Goal: Task Accomplishment & Management: Complete application form

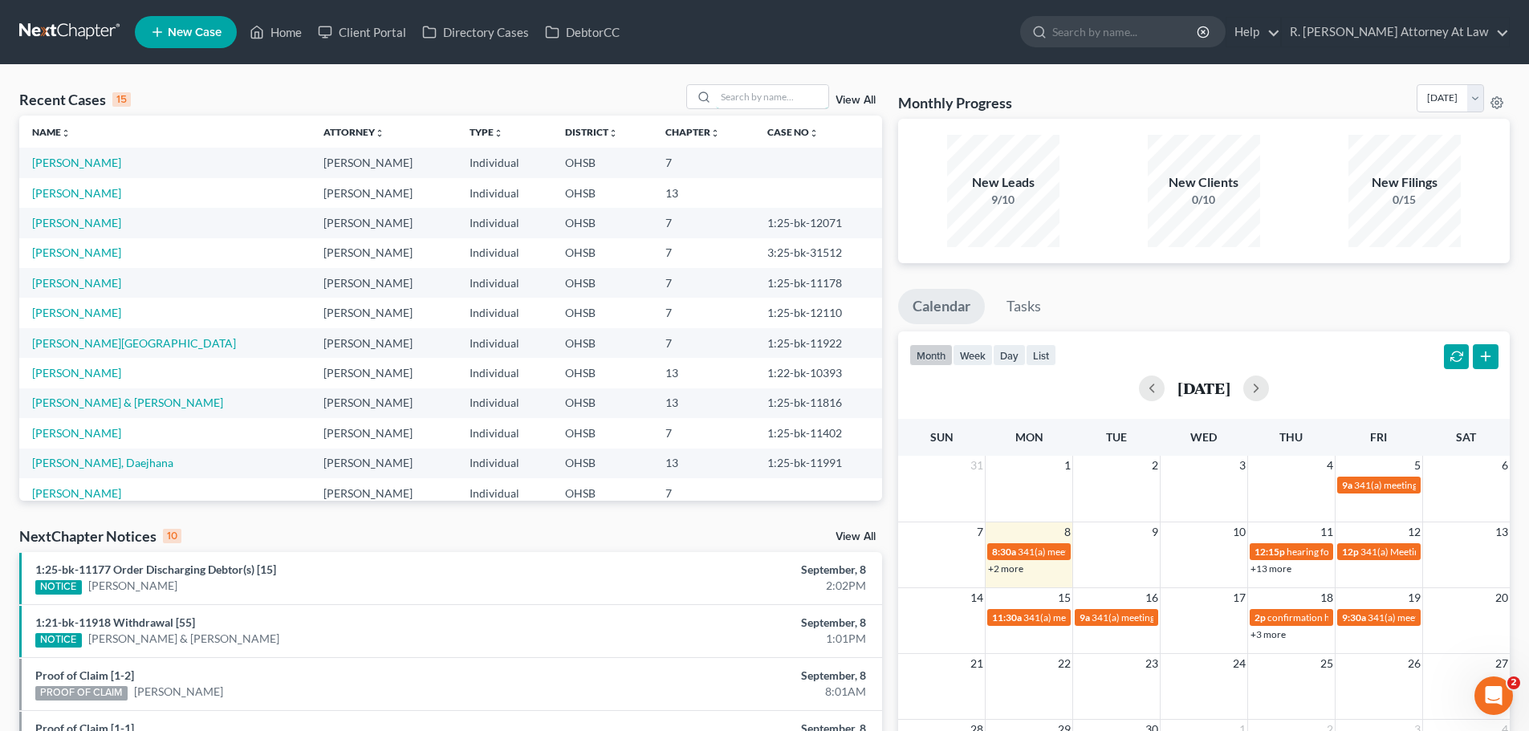
click at [750, 97] on input "search" at bounding box center [772, 96] width 112 height 23
type input "[PERSON_NAME]"
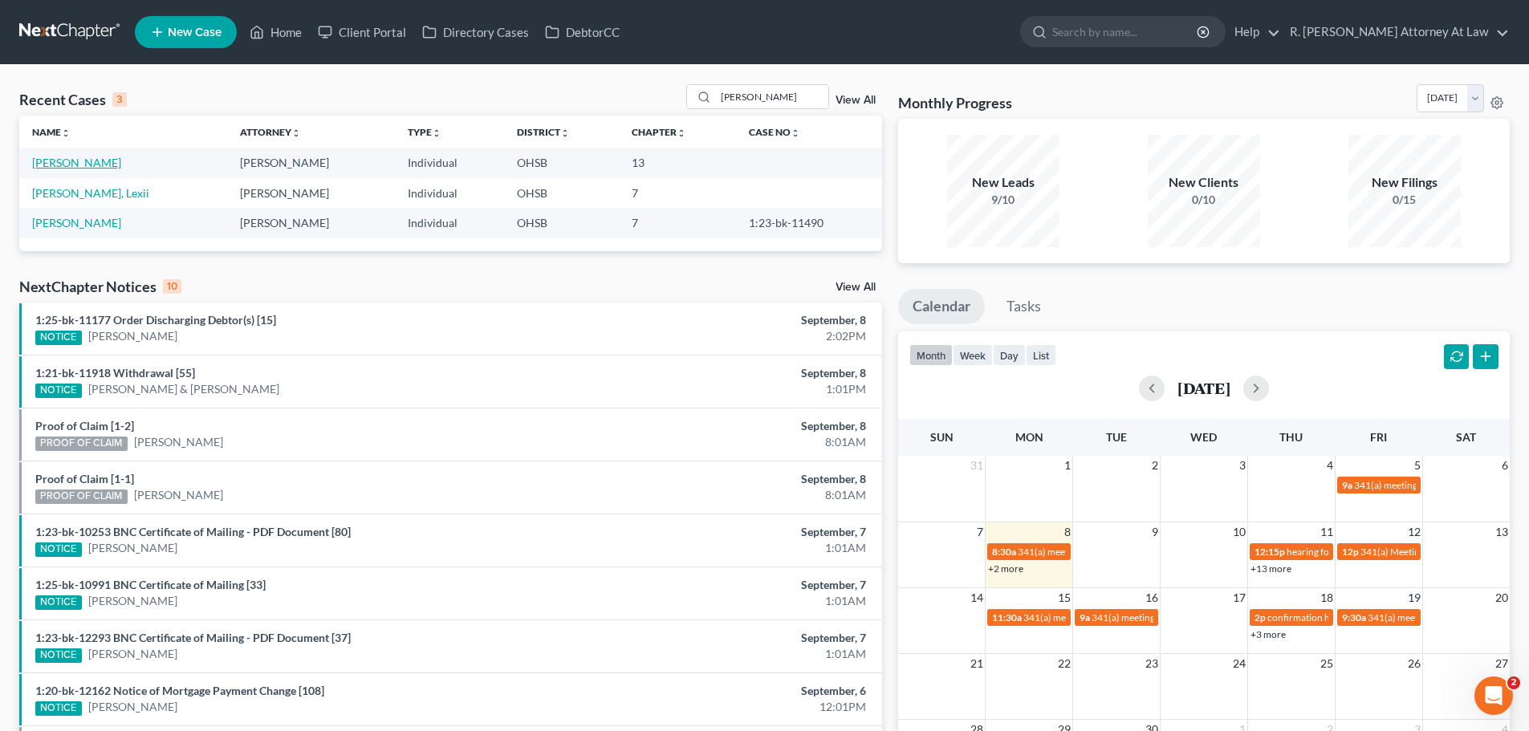
click at [86, 165] on link "[PERSON_NAME]" at bounding box center [76, 163] width 89 height 14
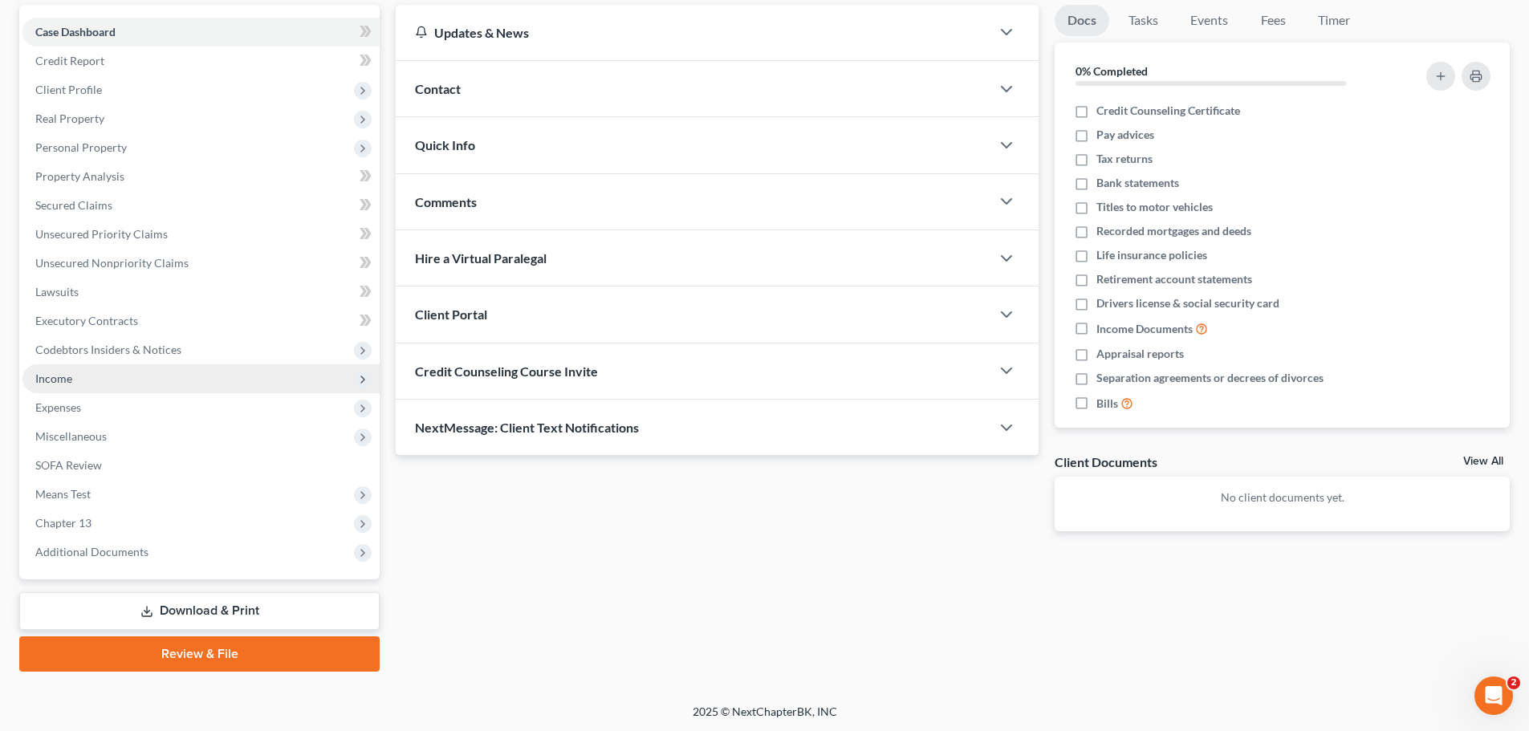
scroll to position [151, 0]
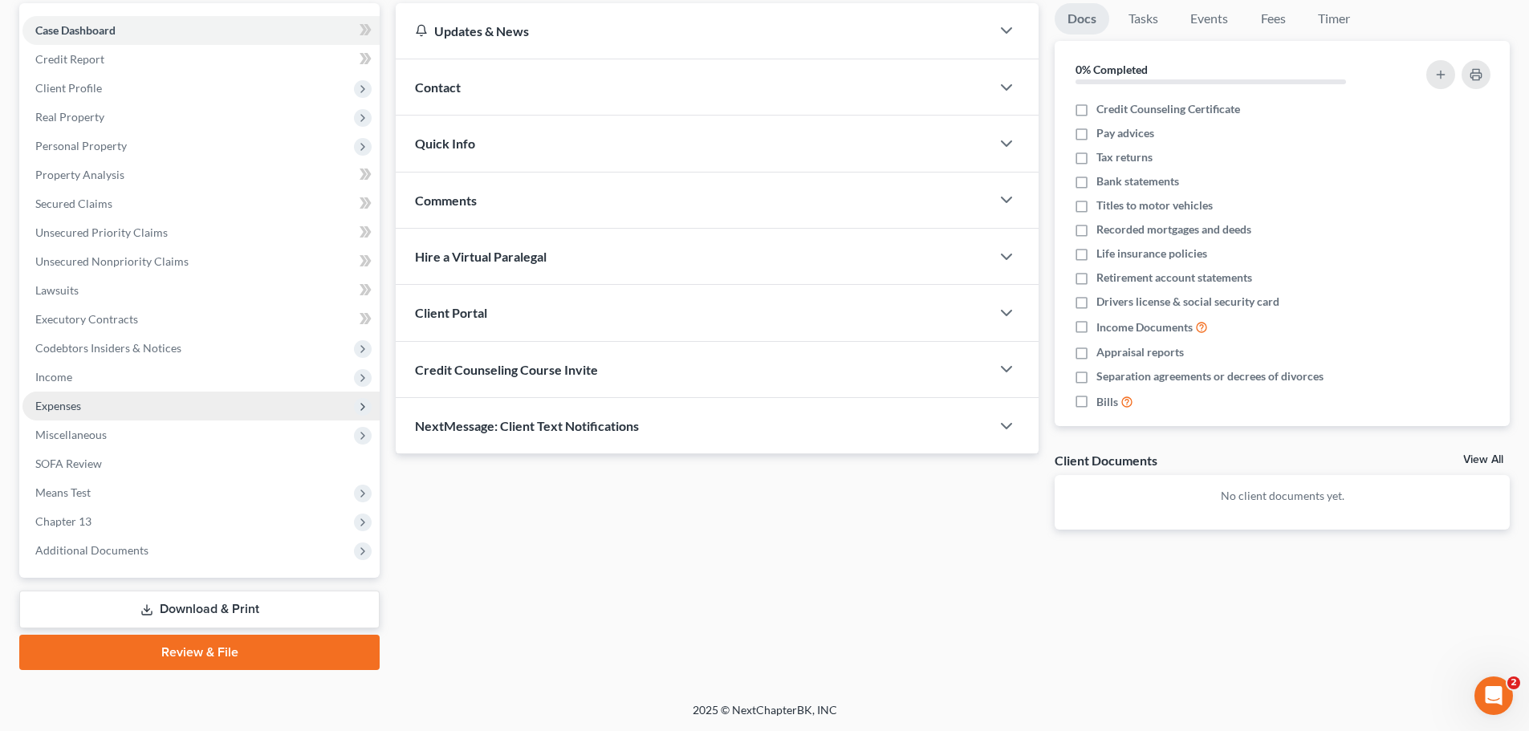
click at [63, 409] on span "Expenses" at bounding box center [58, 406] width 46 height 14
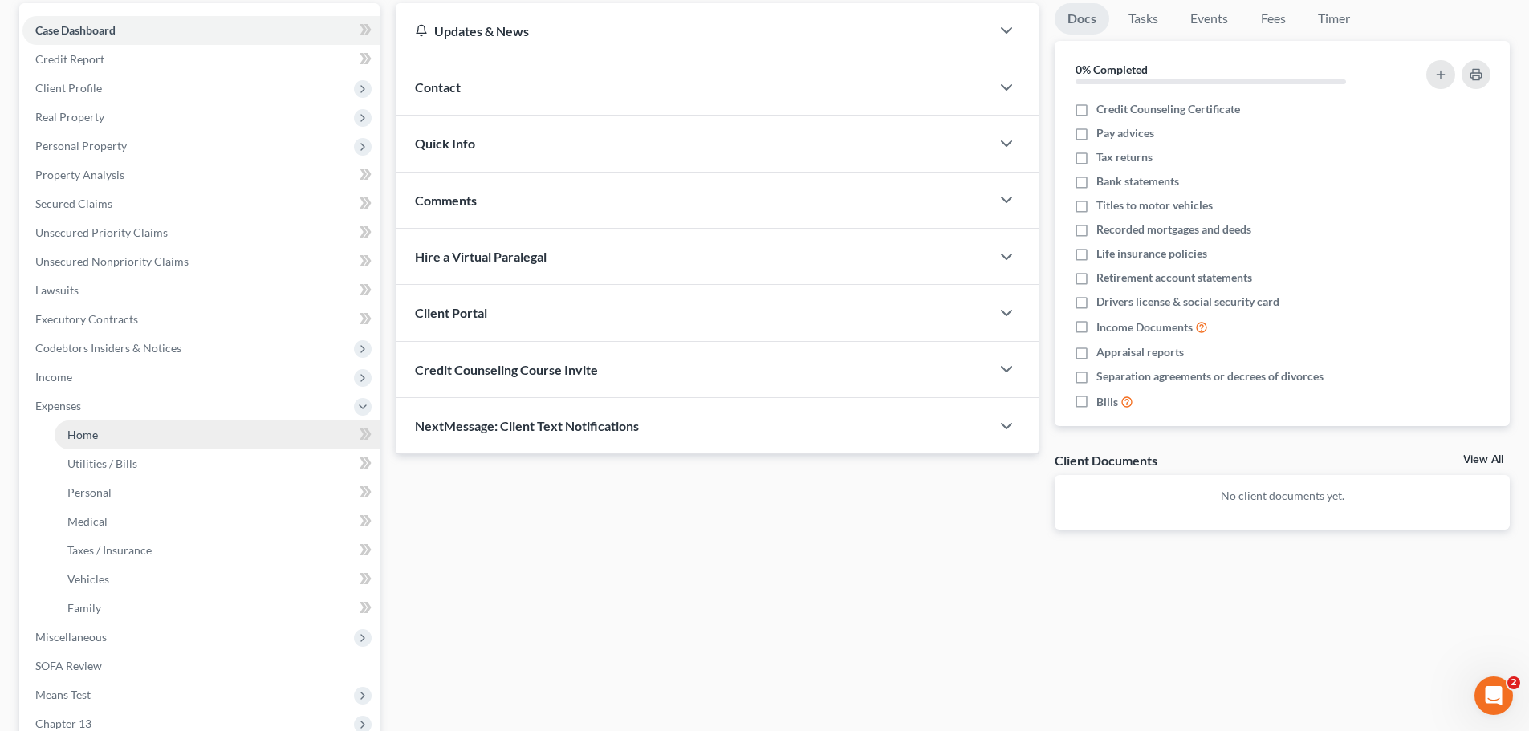
click at [86, 423] on link "Home" at bounding box center [217, 435] width 325 height 29
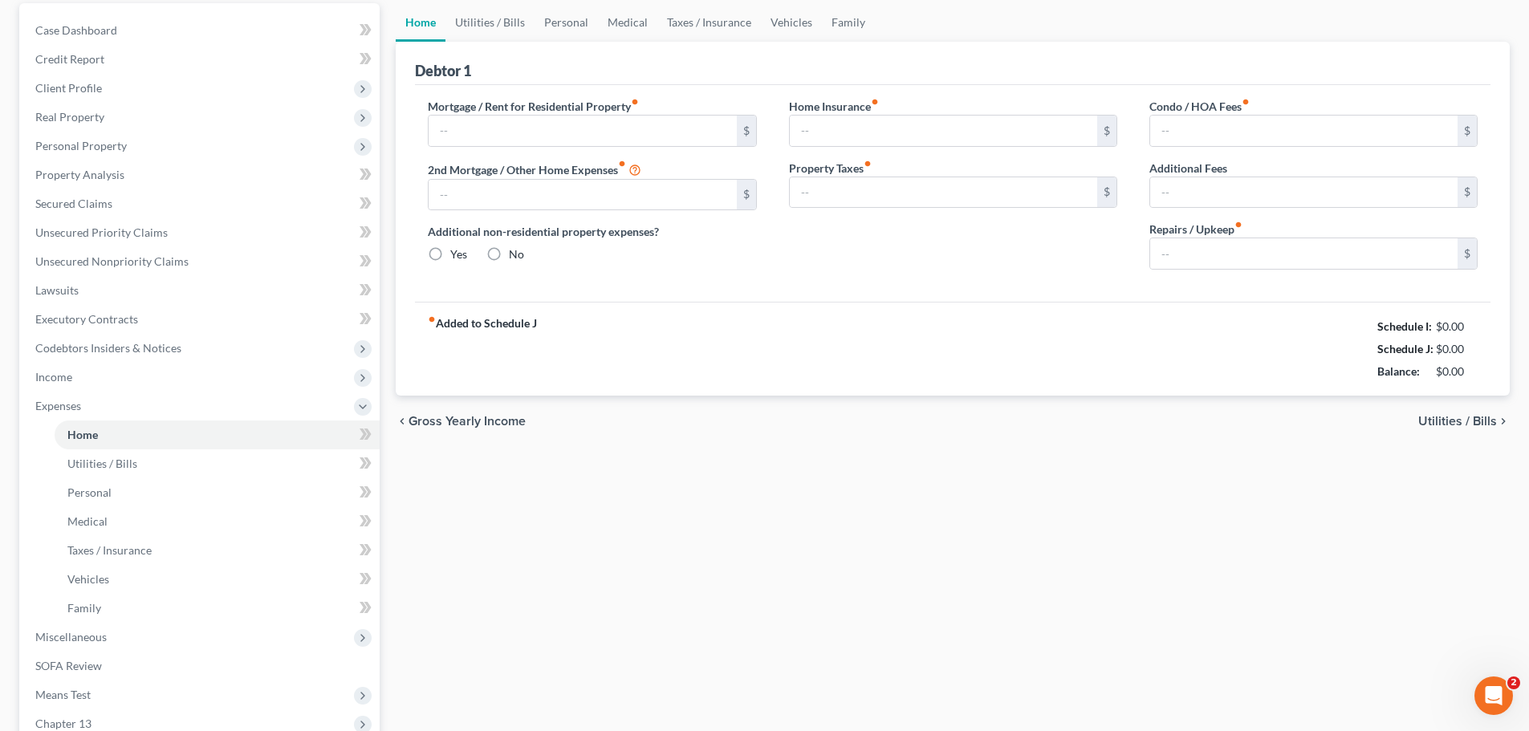
scroll to position [20, 0]
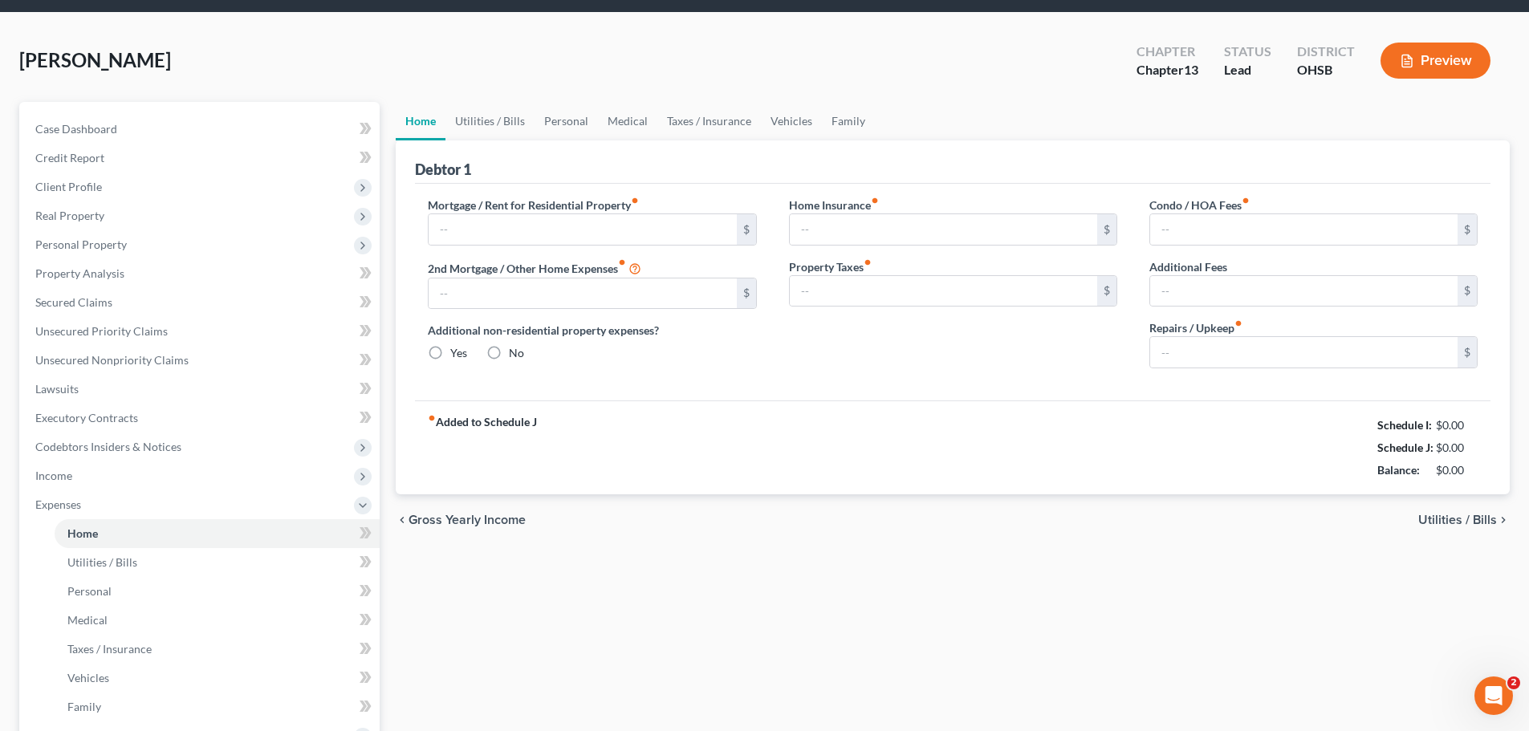
type input "890.00"
type input "0.00"
radio input "true"
type input "0.00"
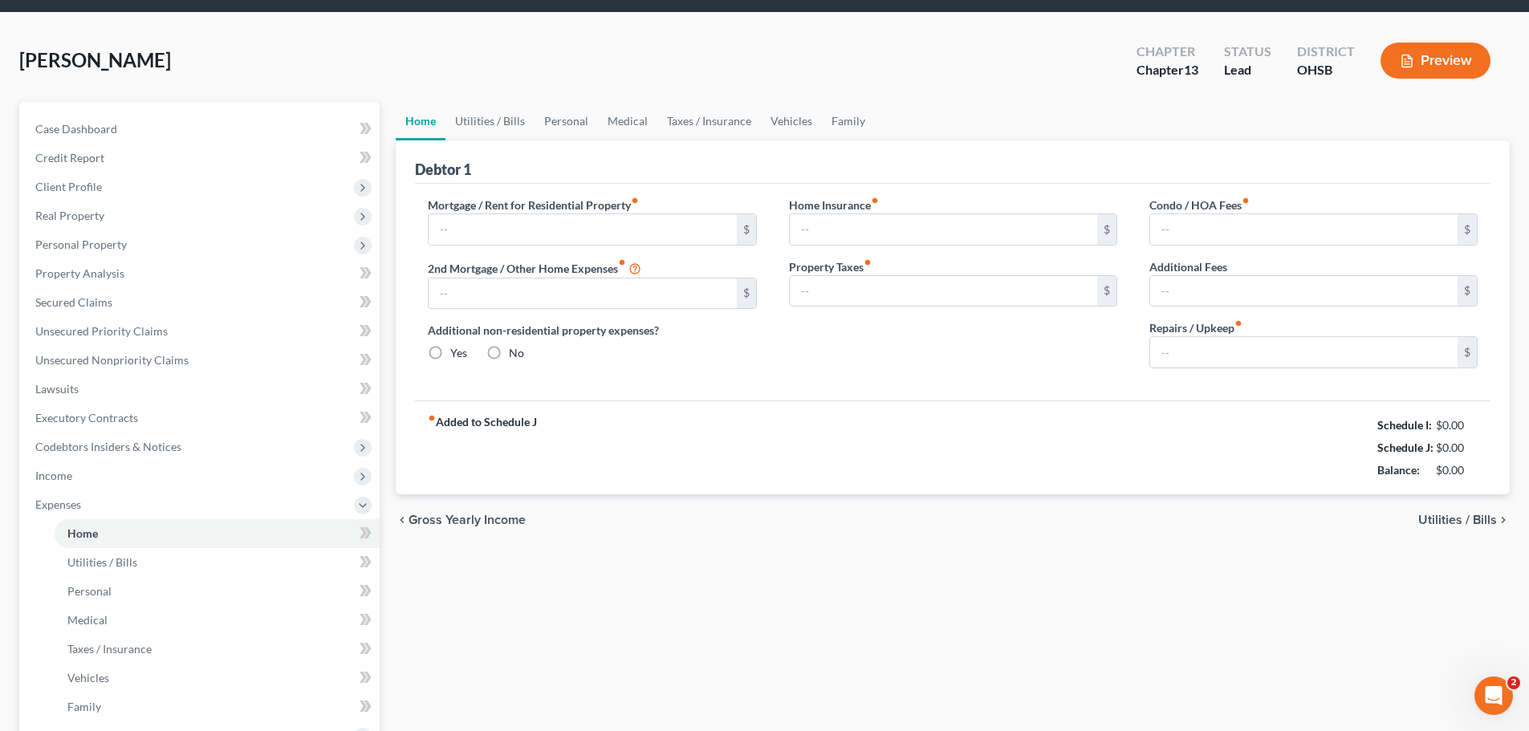
type input "0.00"
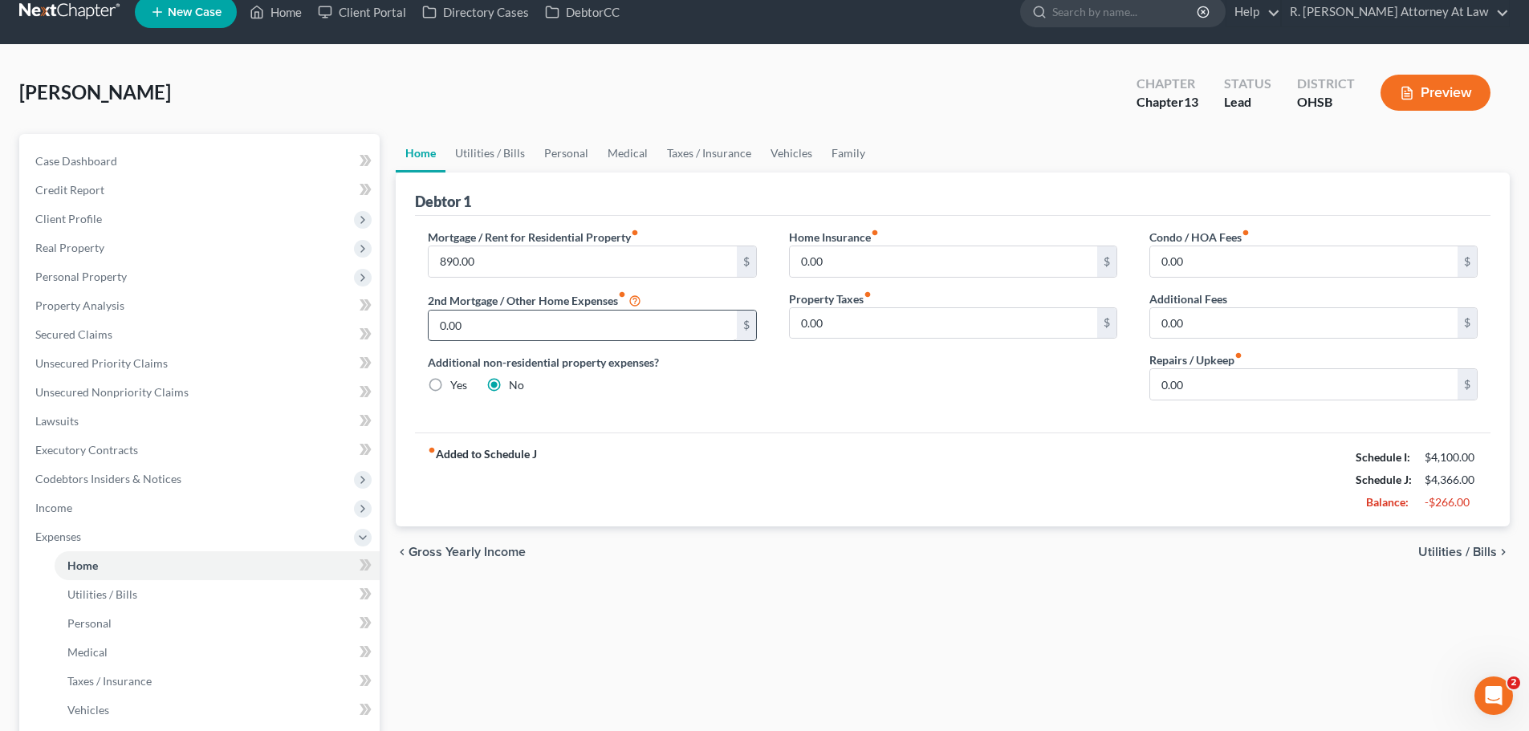
scroll to position [0, 0]
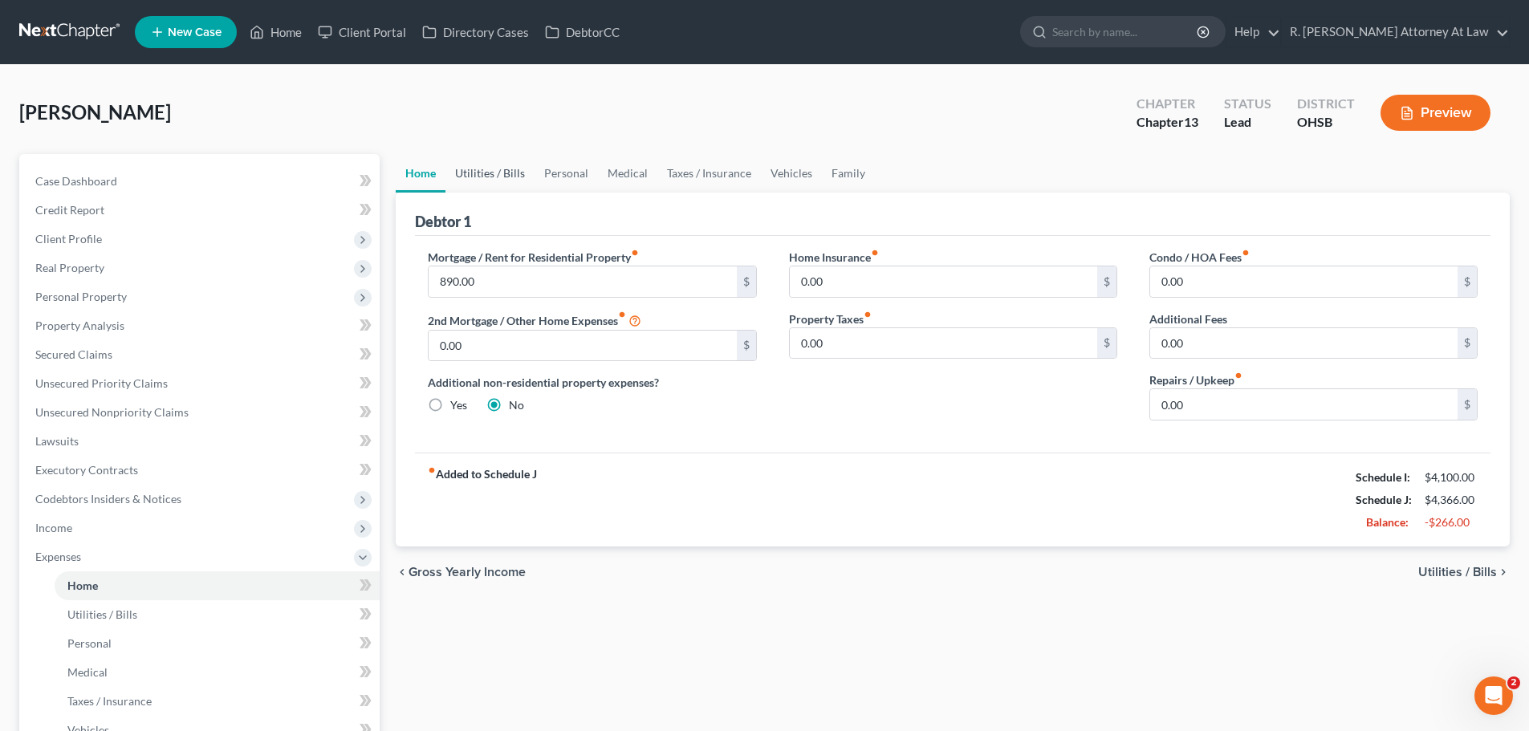
click at [502, 181] on link "Utilities / Bills" at bounding box center [489, 173] width 89 height 39
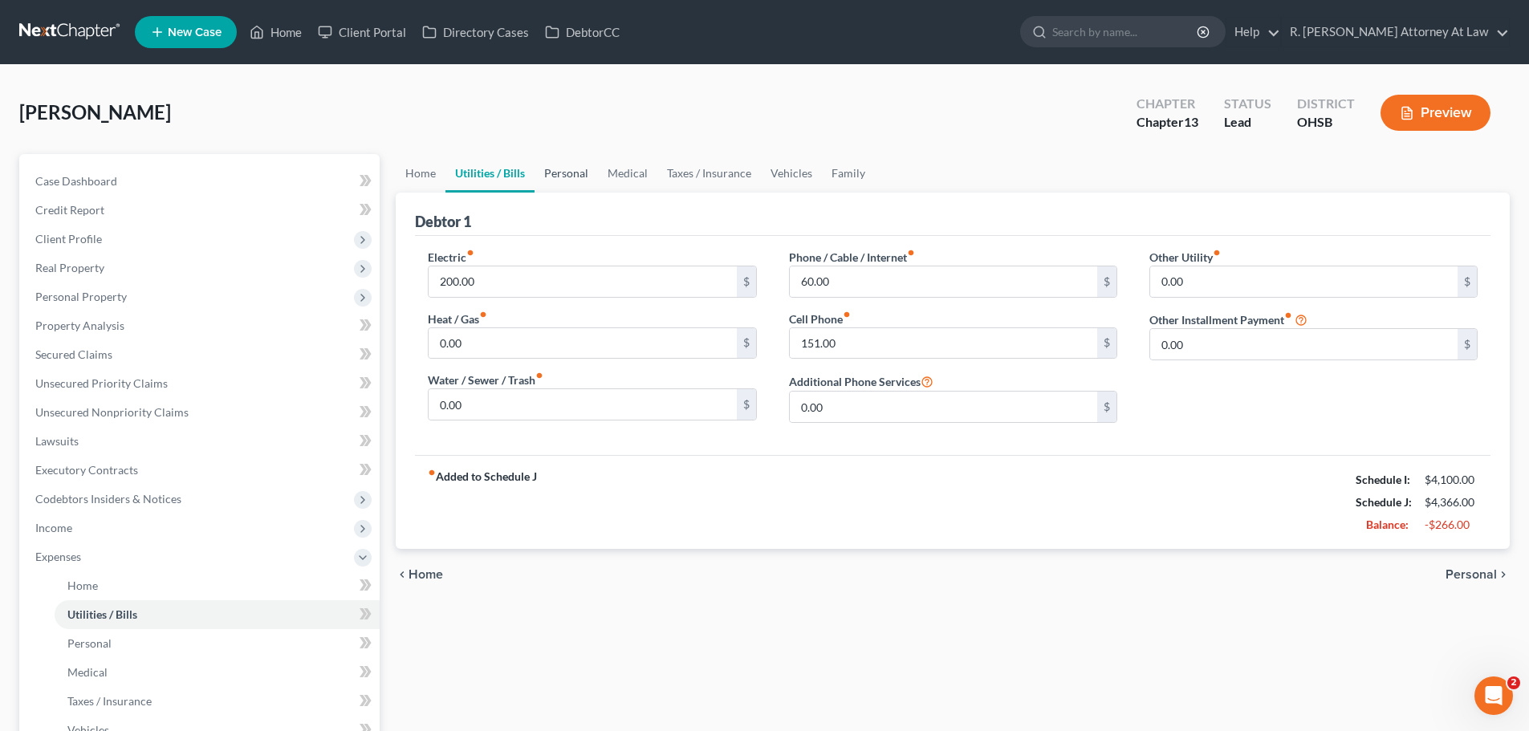
click at [577, 168] on link "Personal" at bounding box center [565, 173] width 63 height 39
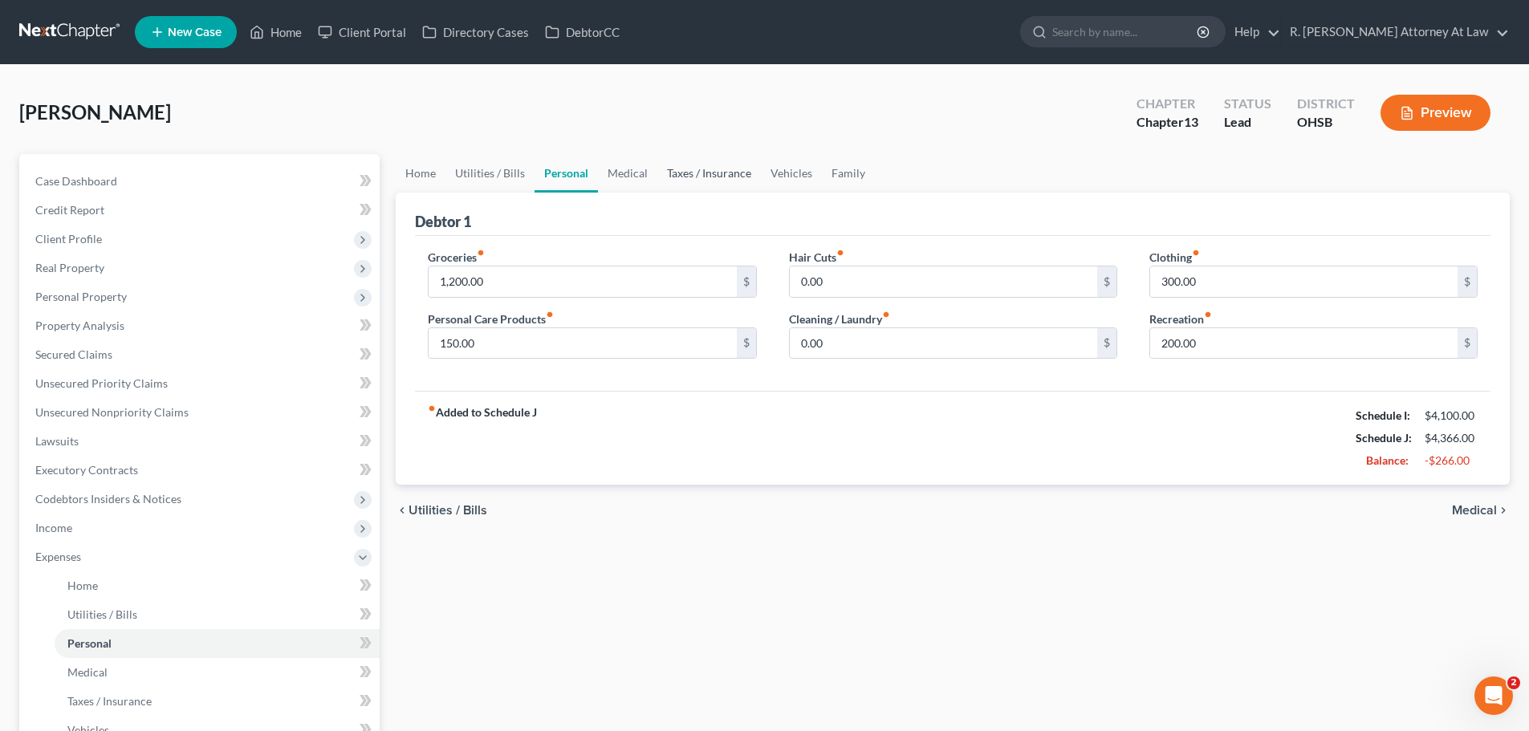
click at [724, 169] on link "Taxes / Insurance" at bounding box center [709, 173] width 104 height 39
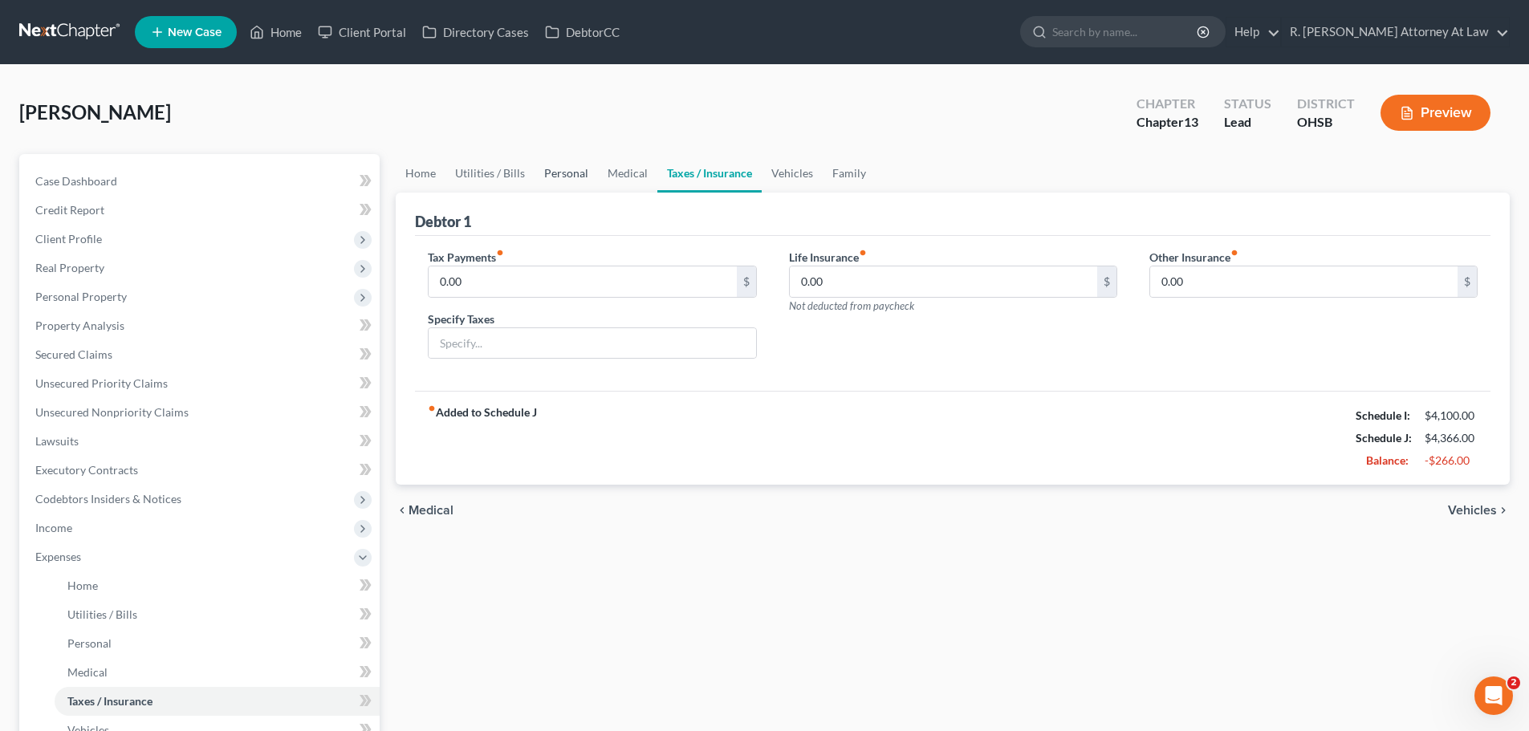
click at [552, 170] on link "Personal" at bounding box center [565, 173] width 63 height 39
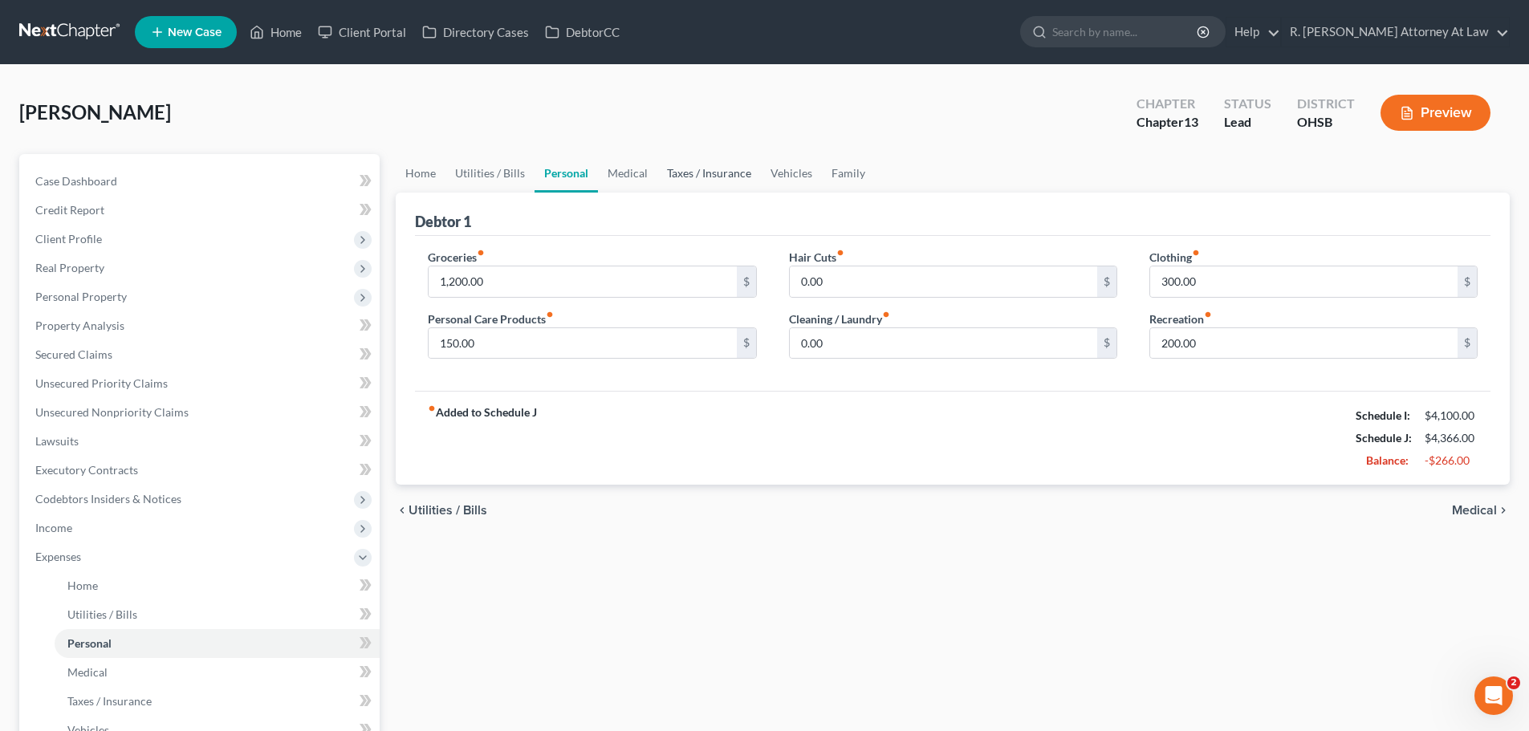
click at [703, 169] on link "Taxes / Insurance" at bounding box center [709, 173] width 104 height 39
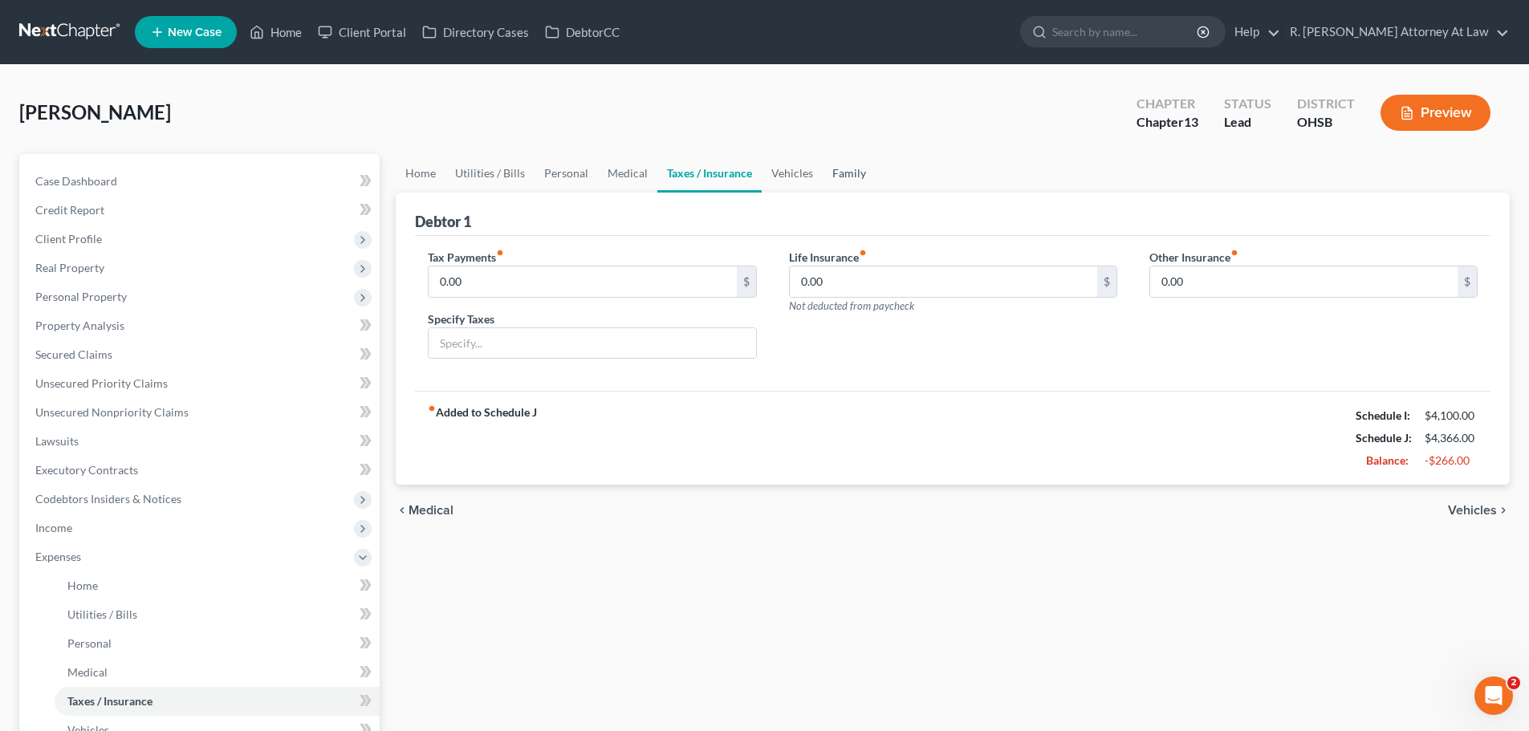
click at [847, 169] on link "Family" at bounding box center [849, 173] width 53 height 39
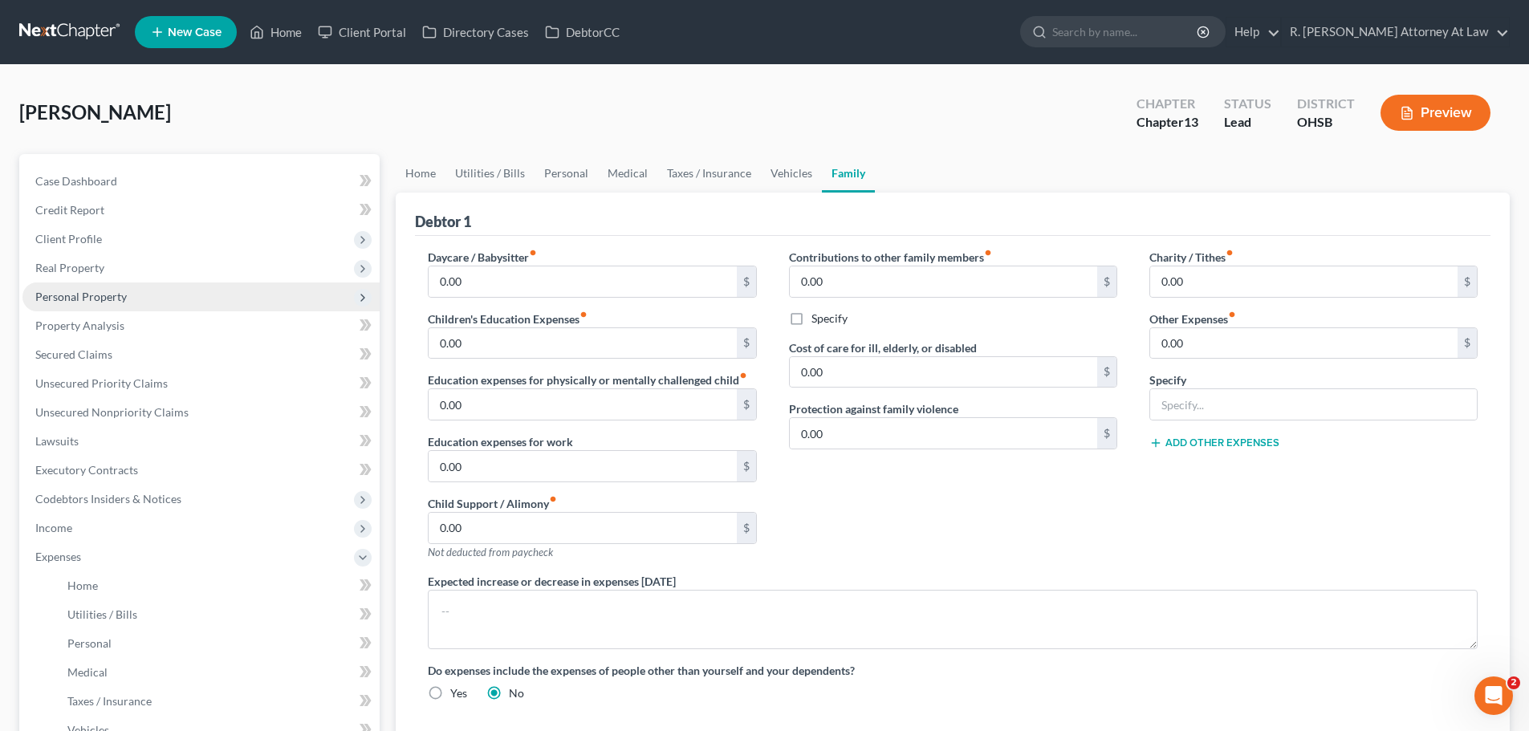
click at [102, 294] on span "Personal Property" at bounding box center [80, 297] width 91 height 14
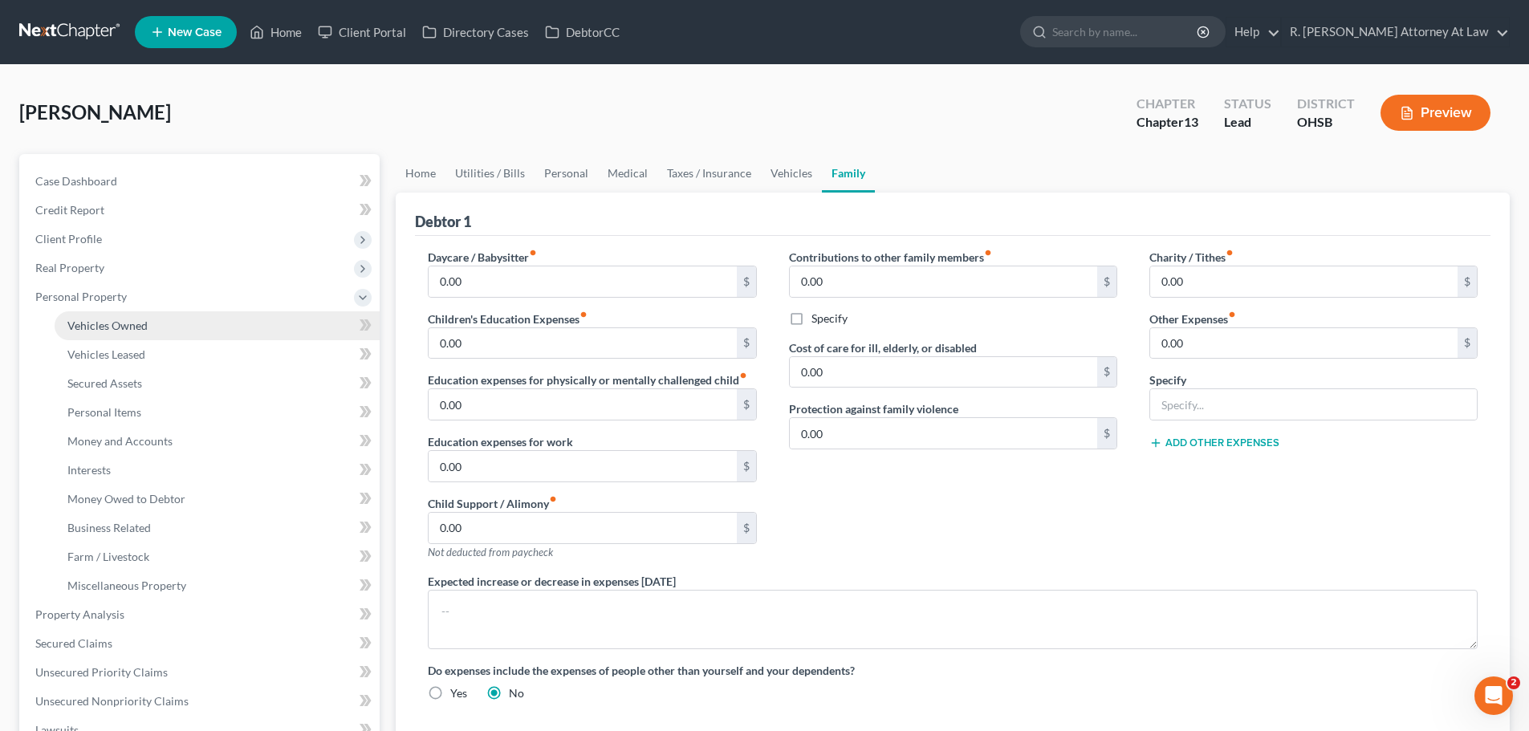
click at [116, 321] on span "Vehicles Owned" at bounding box center [107, 326] width 80 height 14
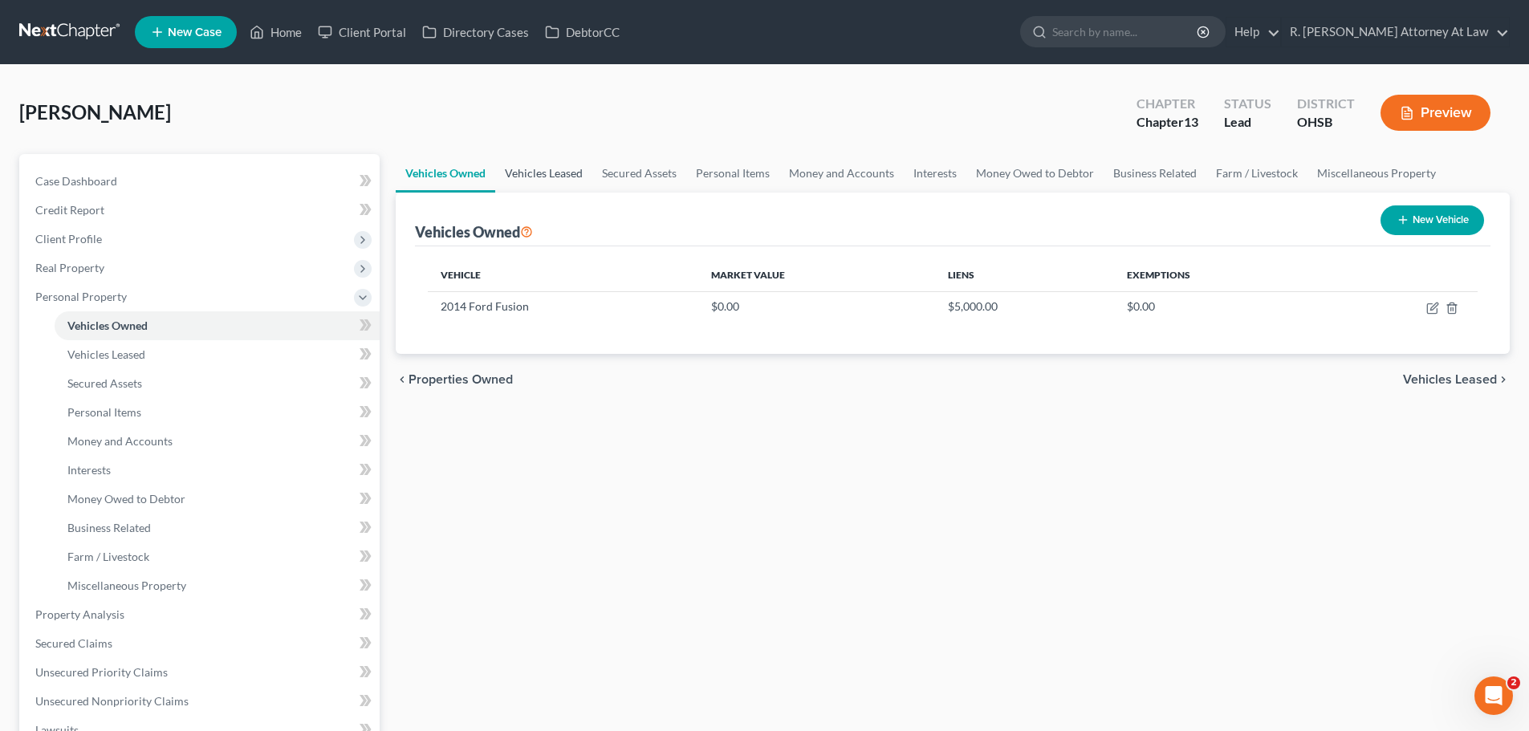
click at [566, 174] on link "Vehicles Leased" at bounding box center [543, 173] width 97 height 39
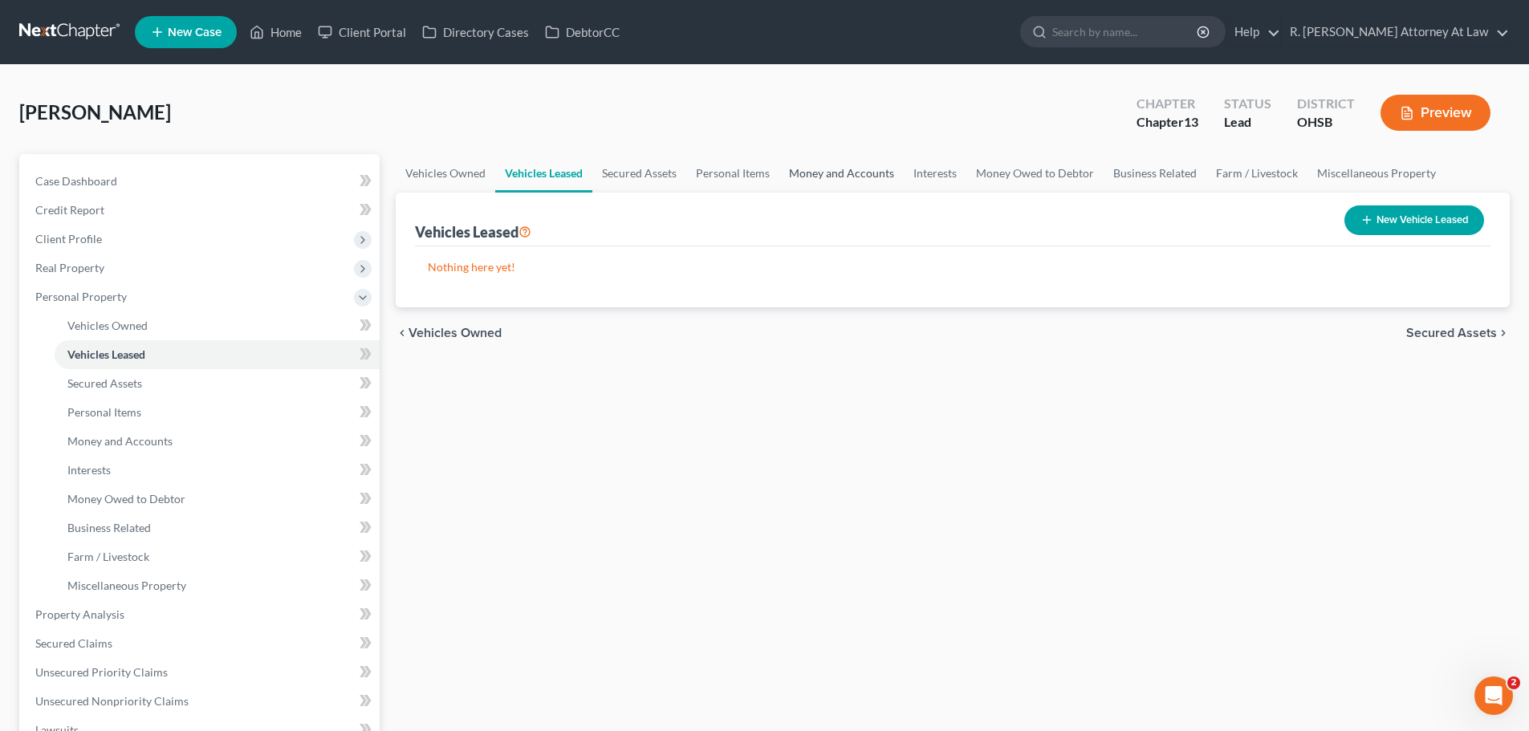
click at [866, 167] on link "Money and Accounts" at bounding box center [841, 173] width 124 height 39
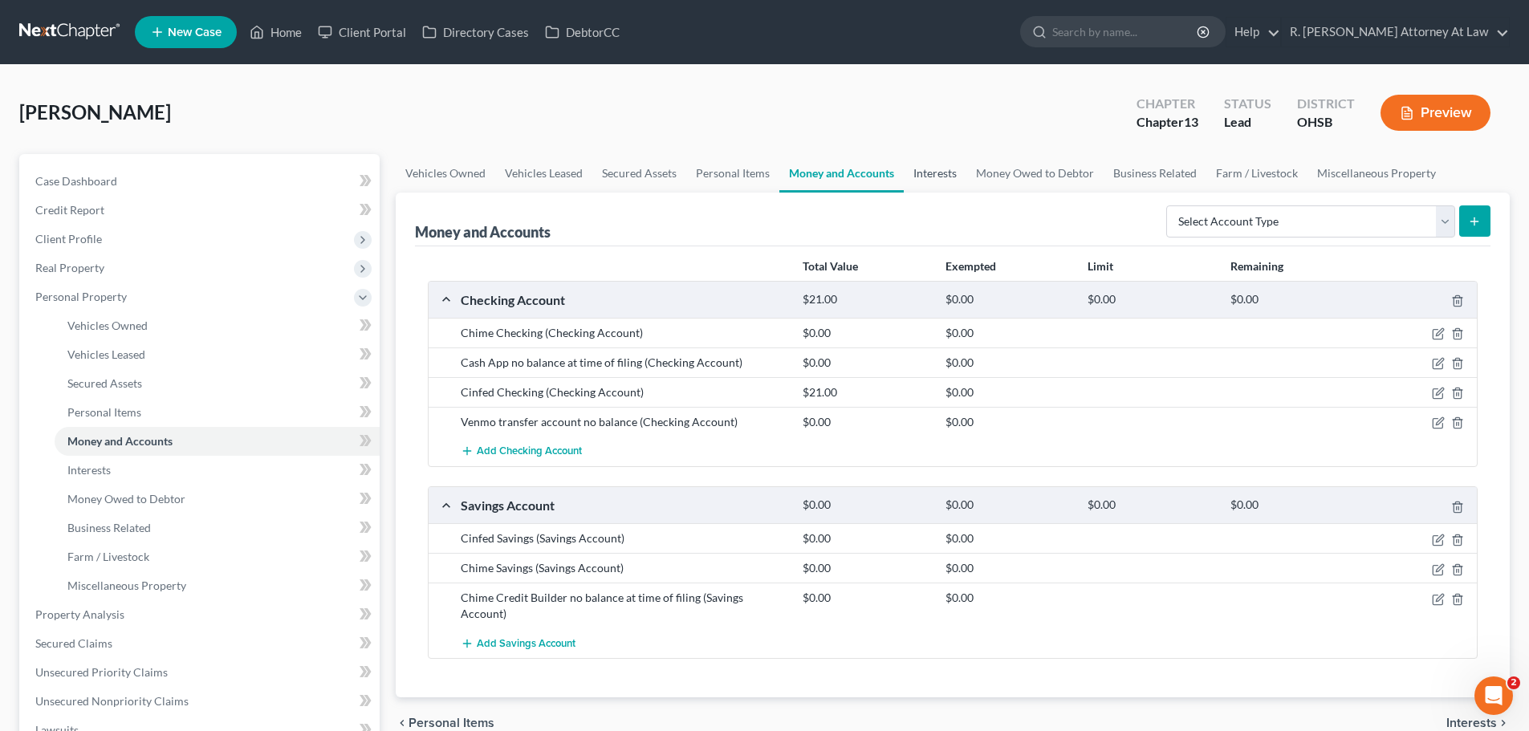
click at [958, 169] on link "Interests" at bounding box center [935, 173] width 63 height 39
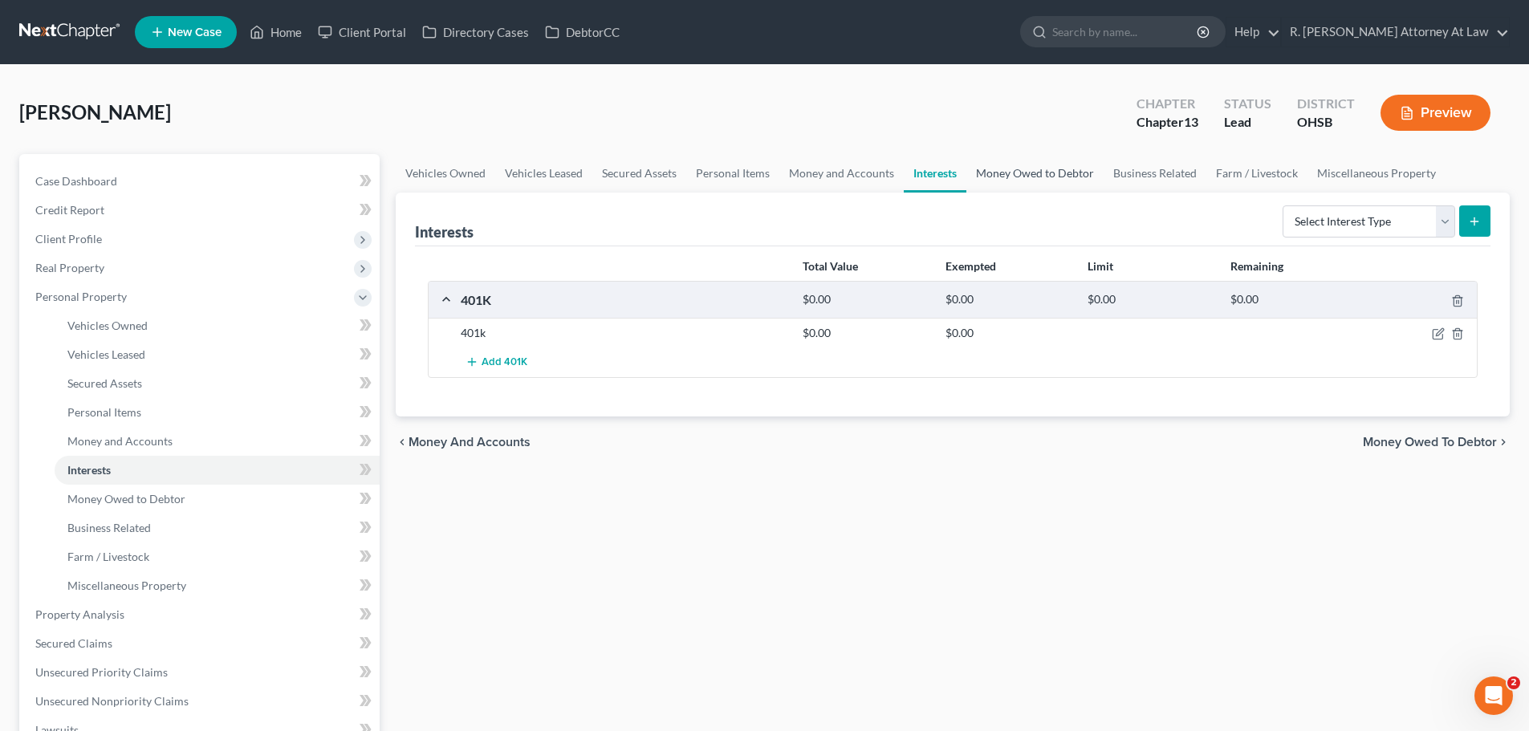
click at [1019, 177] on link "Money Owed to Debtor" at bounding box center [1034, 173] width 137 height 39
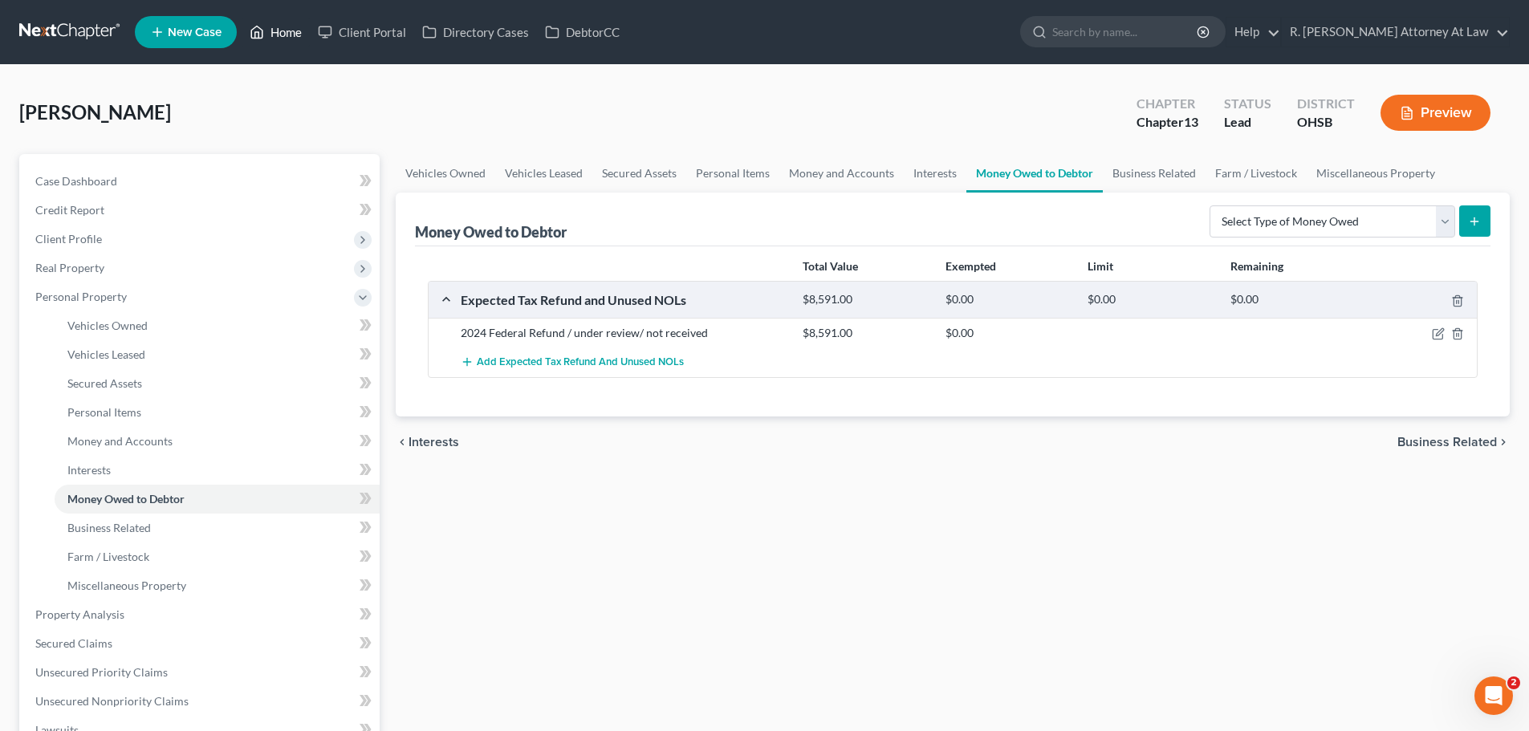
click at [274, 30] on link "Home" at bounding box center [276, 32] width 68 height 29
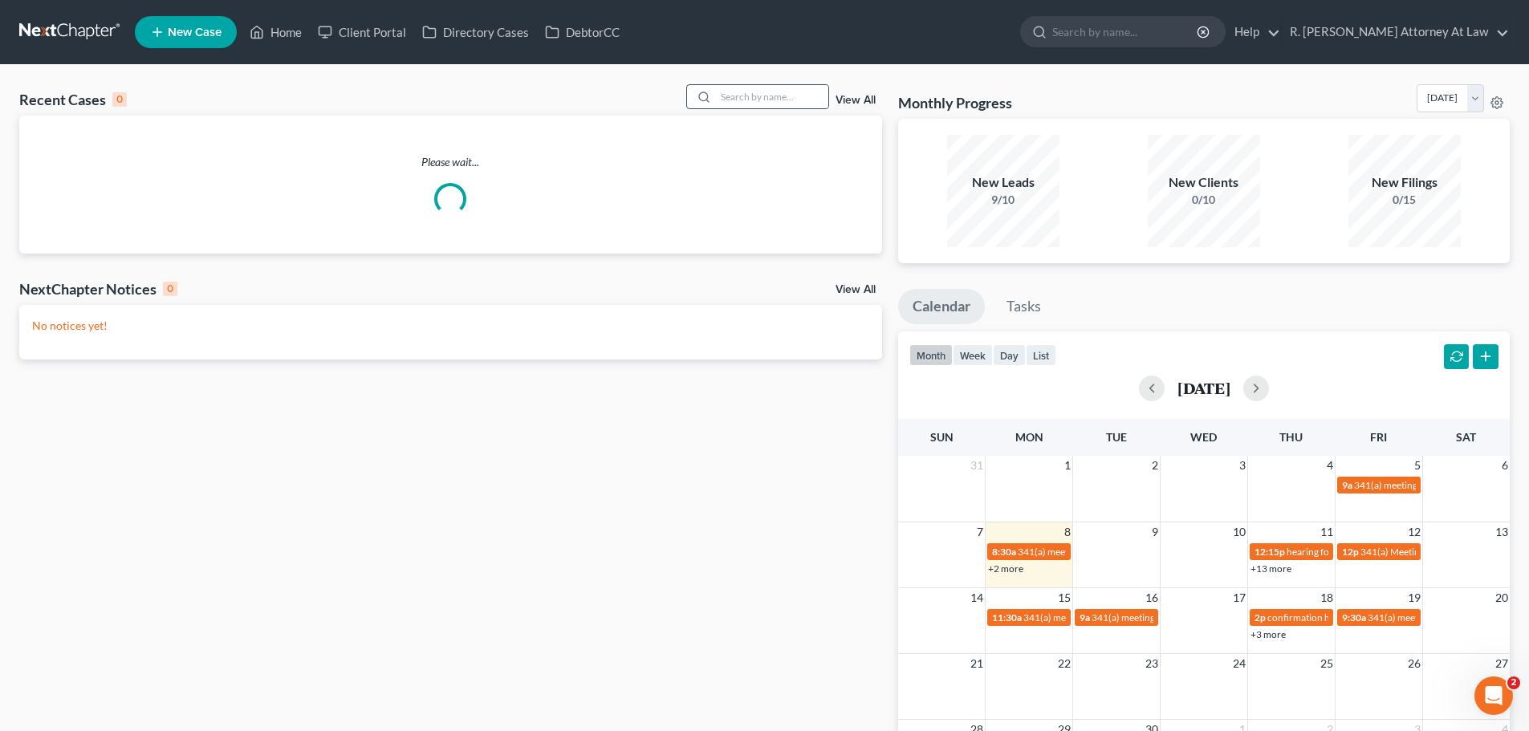
click at [742, 84] on div "Recent Cases 0 View All Please wait... NextChapter Notices 0 View All No notice…" at bounding box center [764, 481] width 1529 height 833
click at [737, 95] on input "search" at bounding box center [772, 96] width 112 height 23
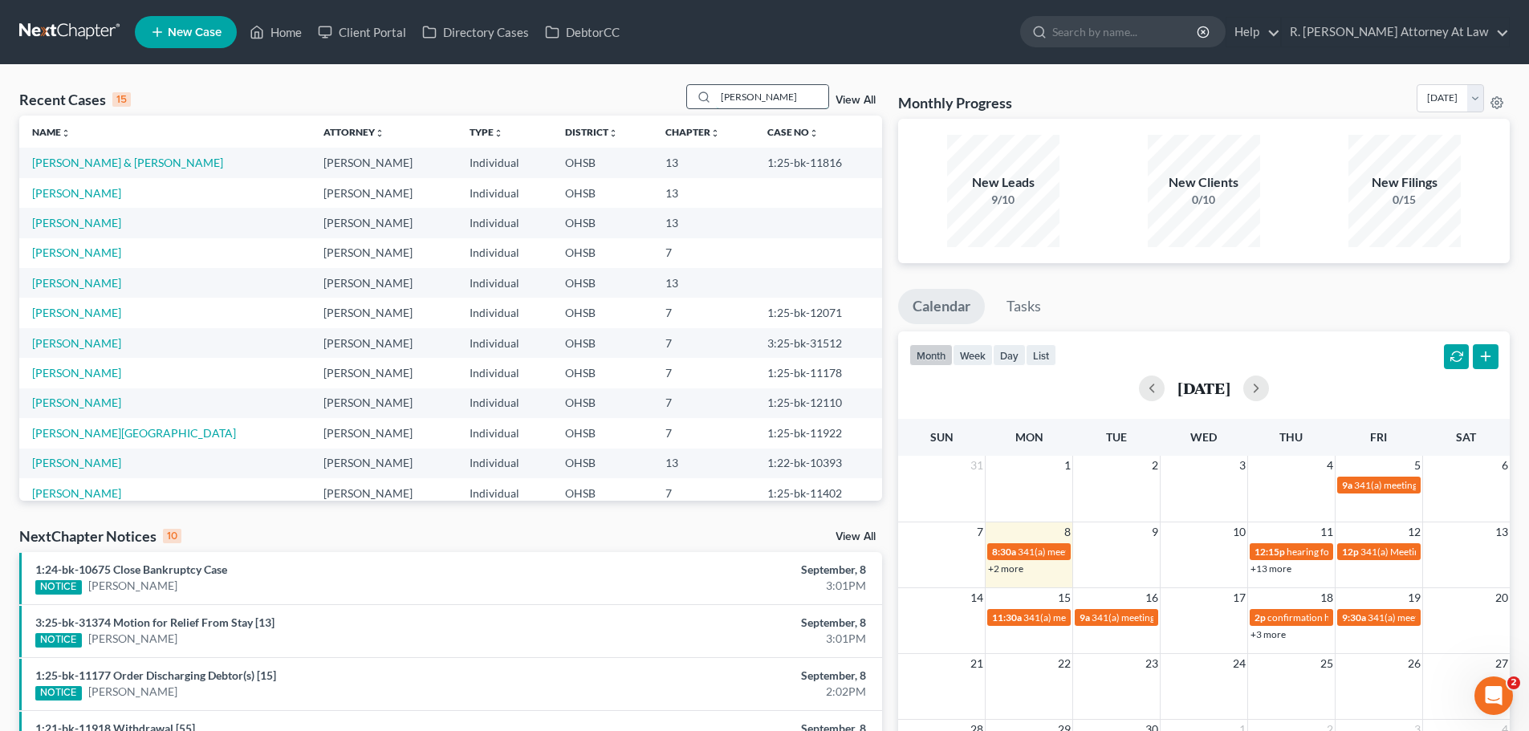
type input "[PERSON_NAME]"
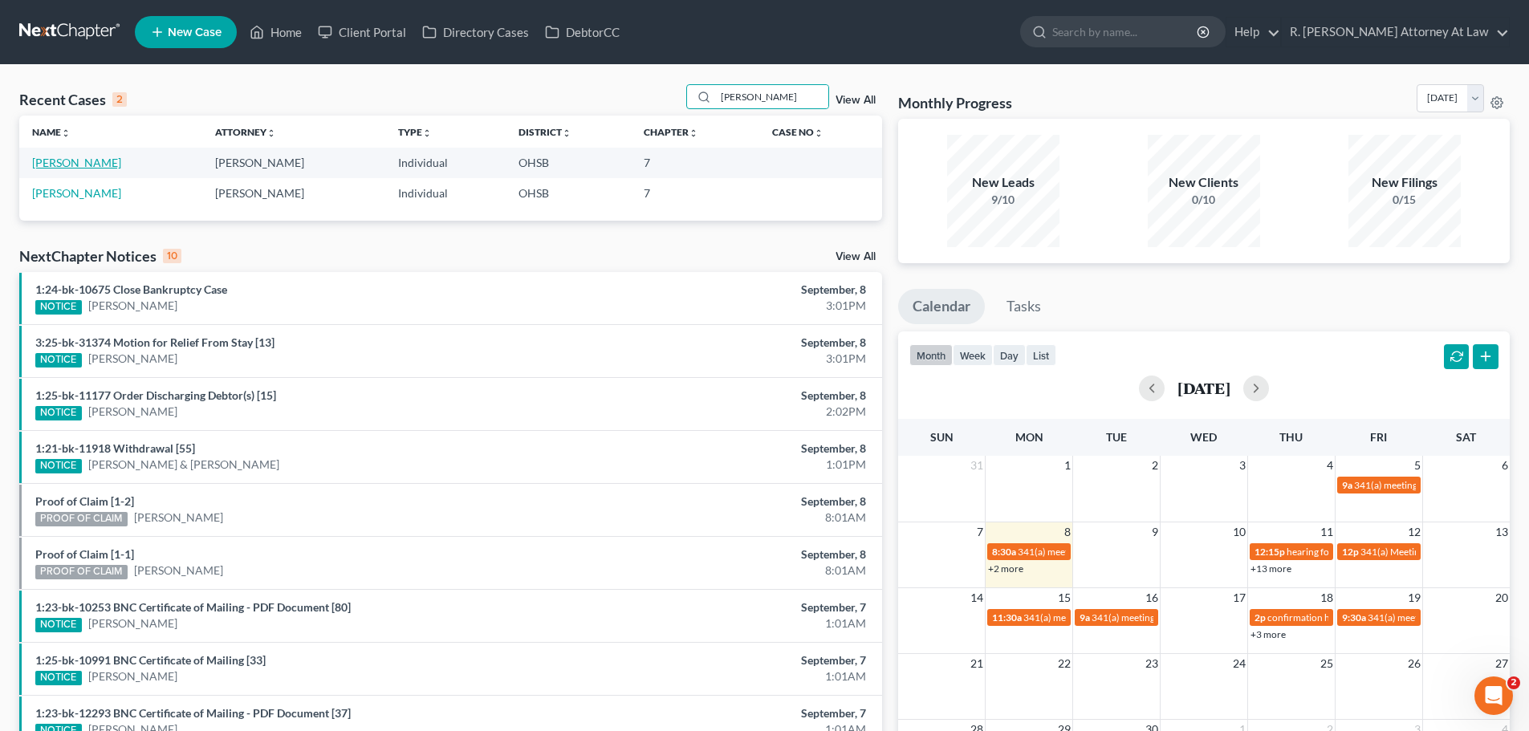
click at [71, 161] on link "[PERSON_NAME]" at bounding box center [76, 163] width 89 height 14
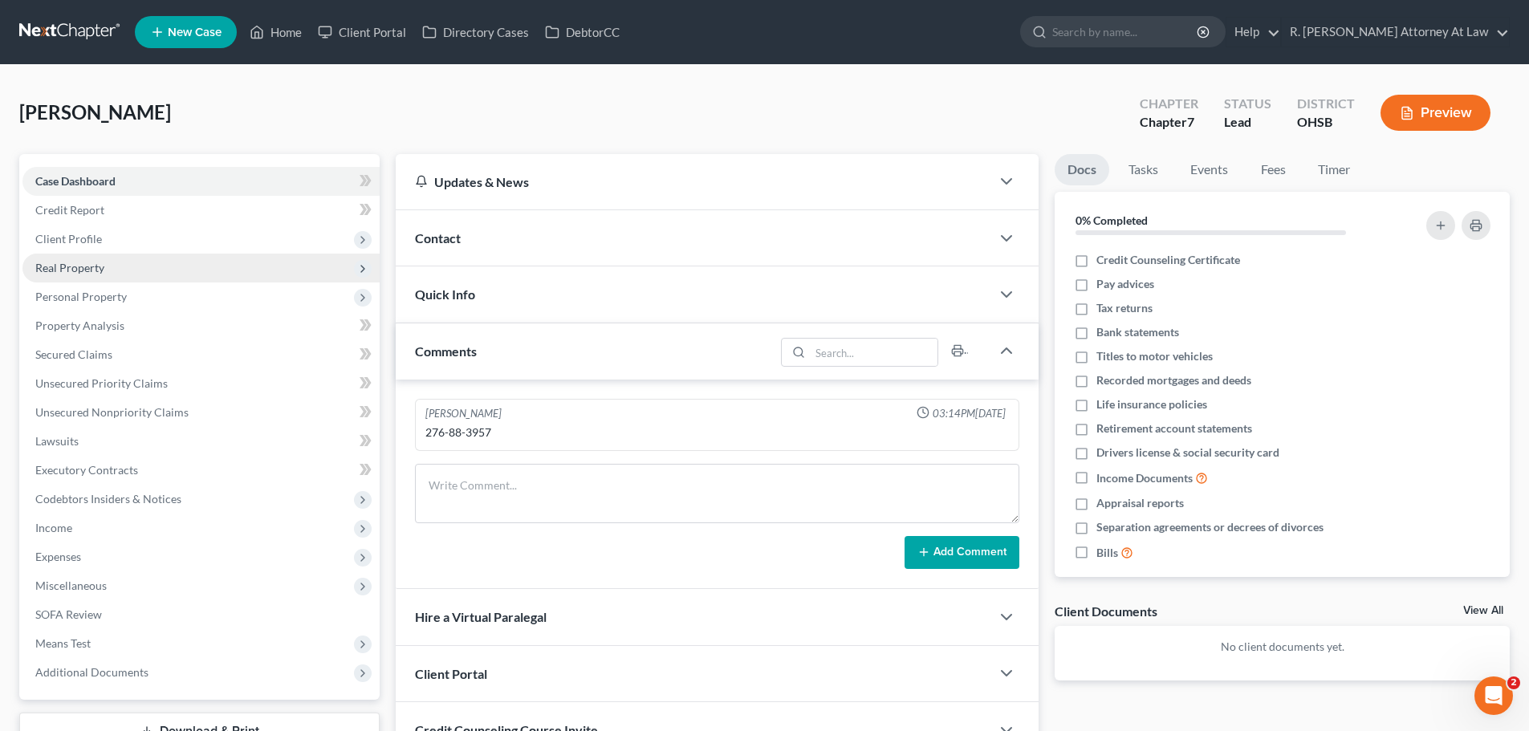
click at [66, 274] on span "Real Property" at bounding box center [69, 268] width 69 height 14
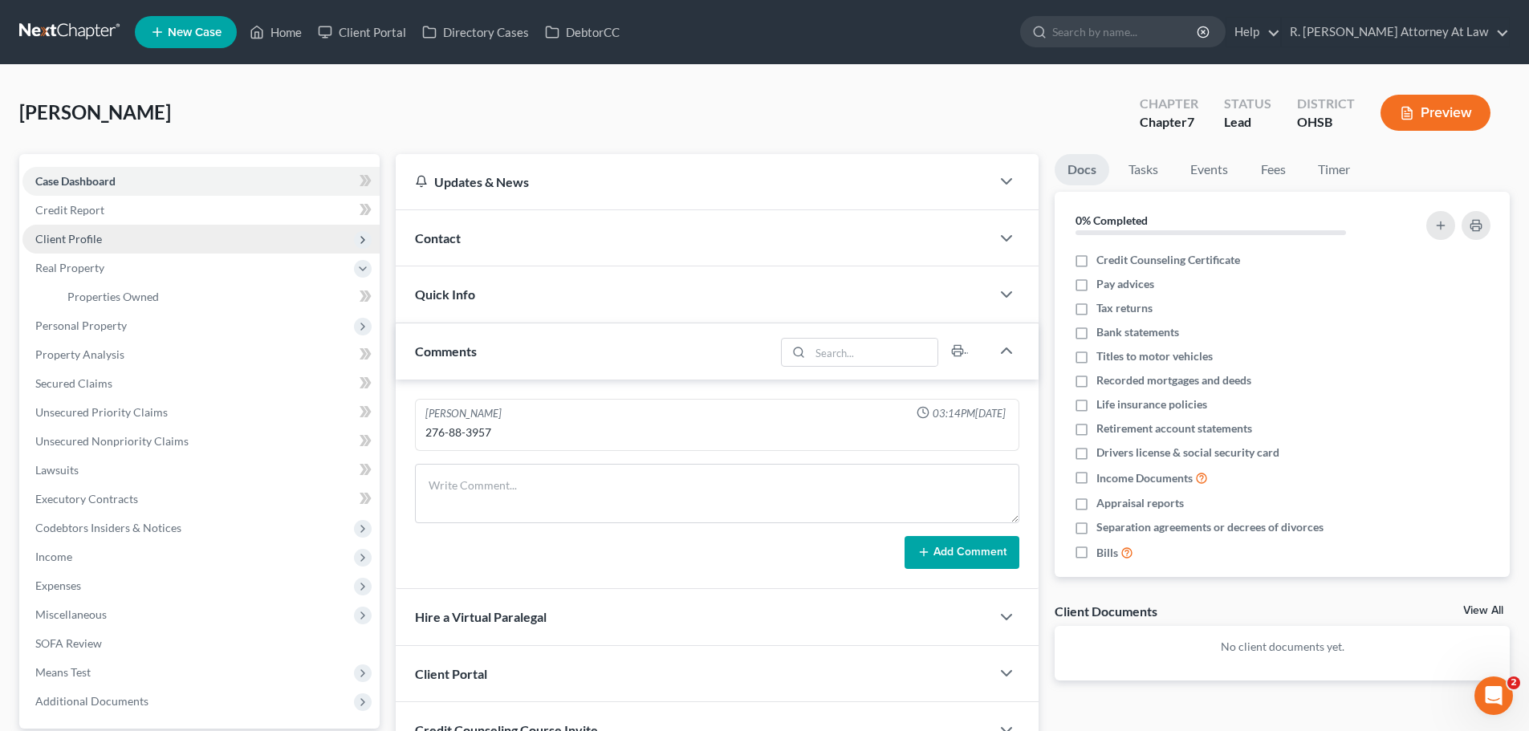
click at [61, 237] on span "Client Profile" at bounding box center [68, 239] width 67 height 14
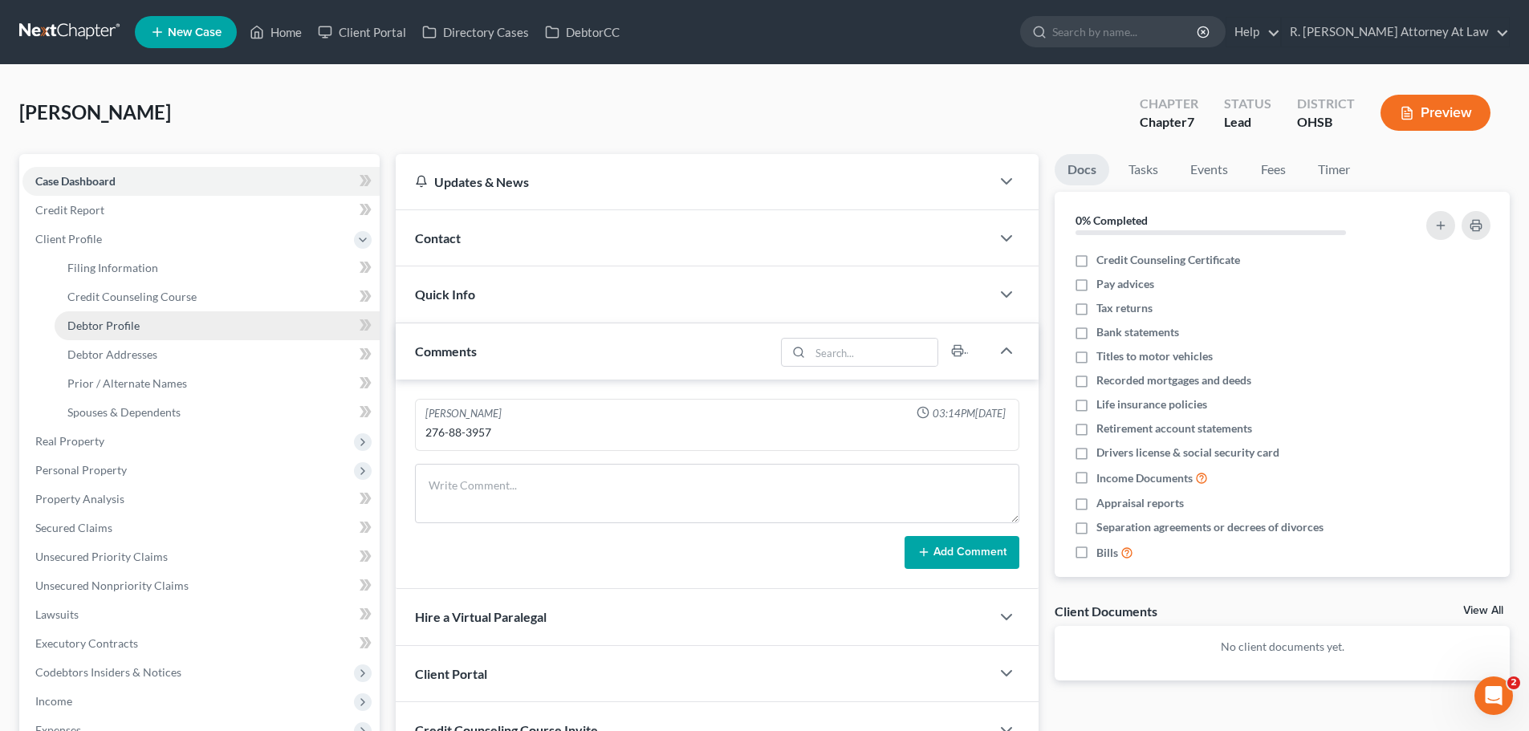
click at [118, 329] on span "Debtor Profile" at bounding box center [103, 326] width 72 height 14
select select "1"
select select "5"
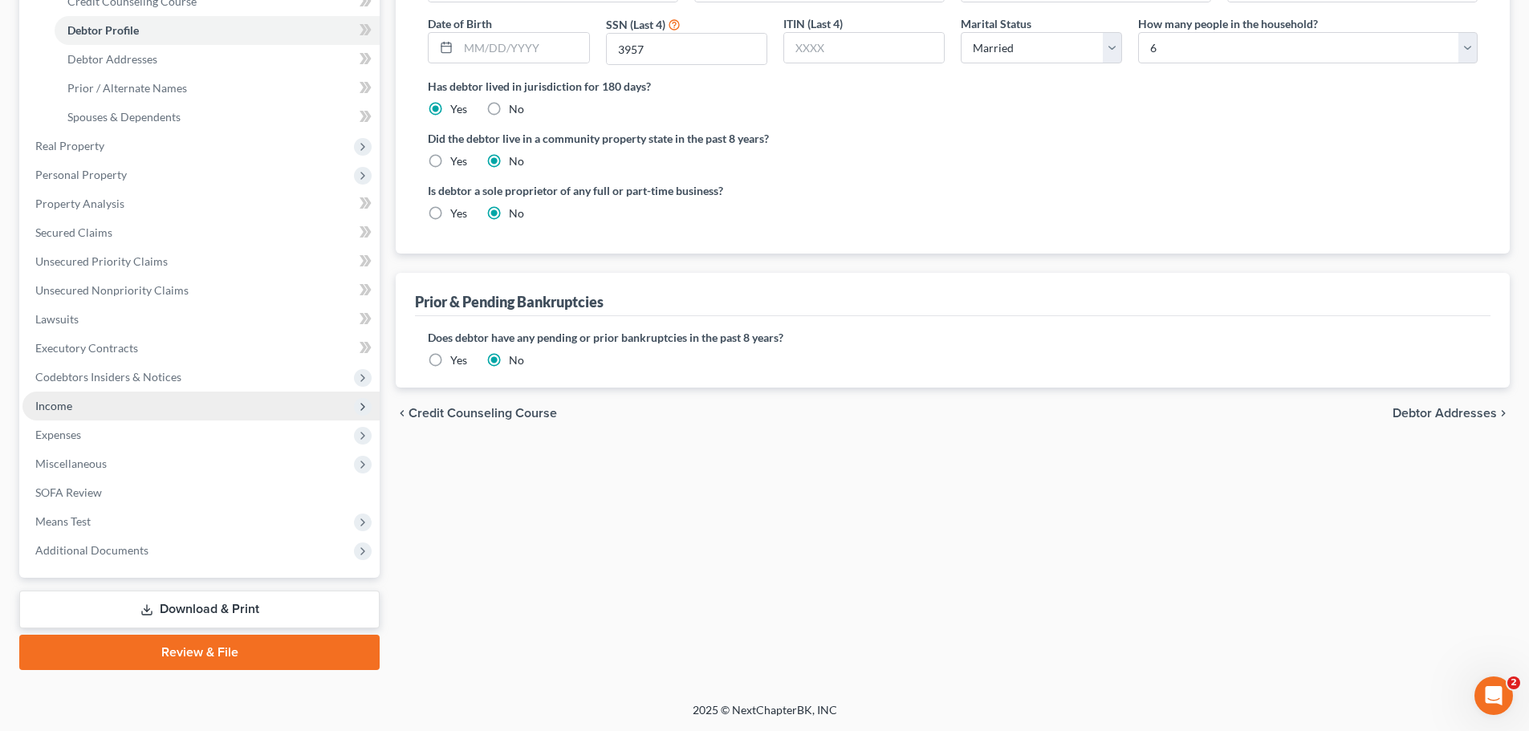
click at [59, 408] on span "Income" at bounding box center [53, 406] width 37 height 14
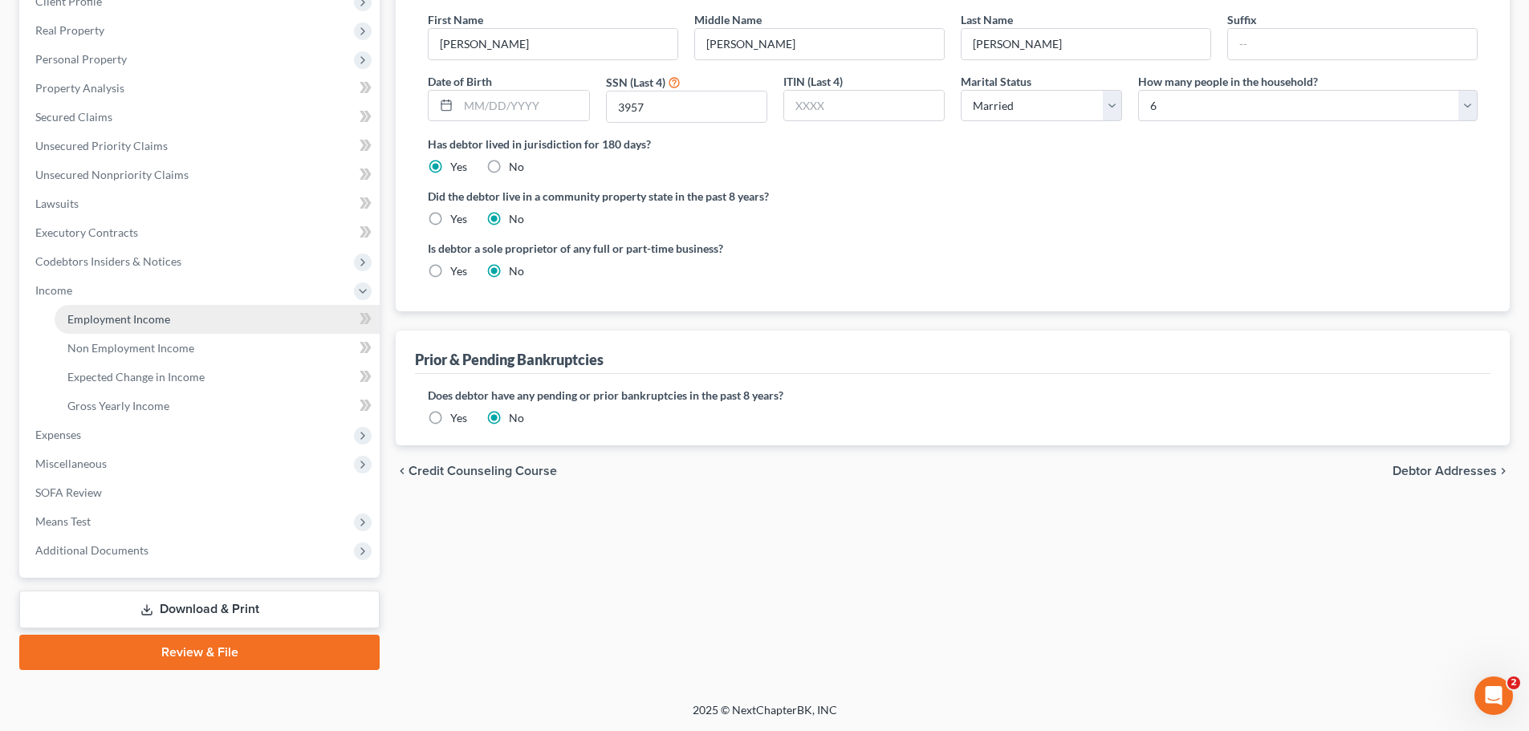
click at [121, 321] on span "Employment Income" at bounding box center [118, 319] width 103 height 14
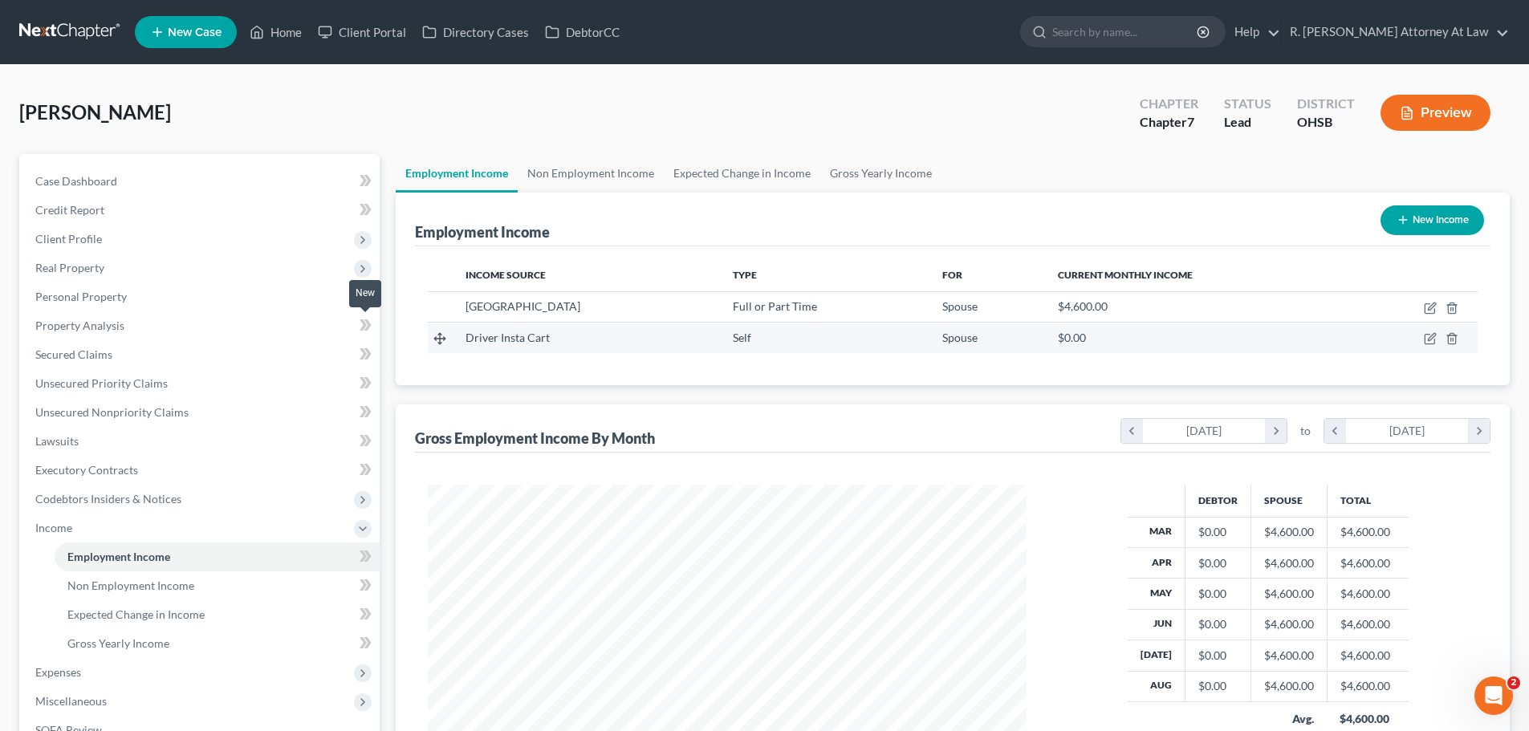
scroll to position [299, 631]
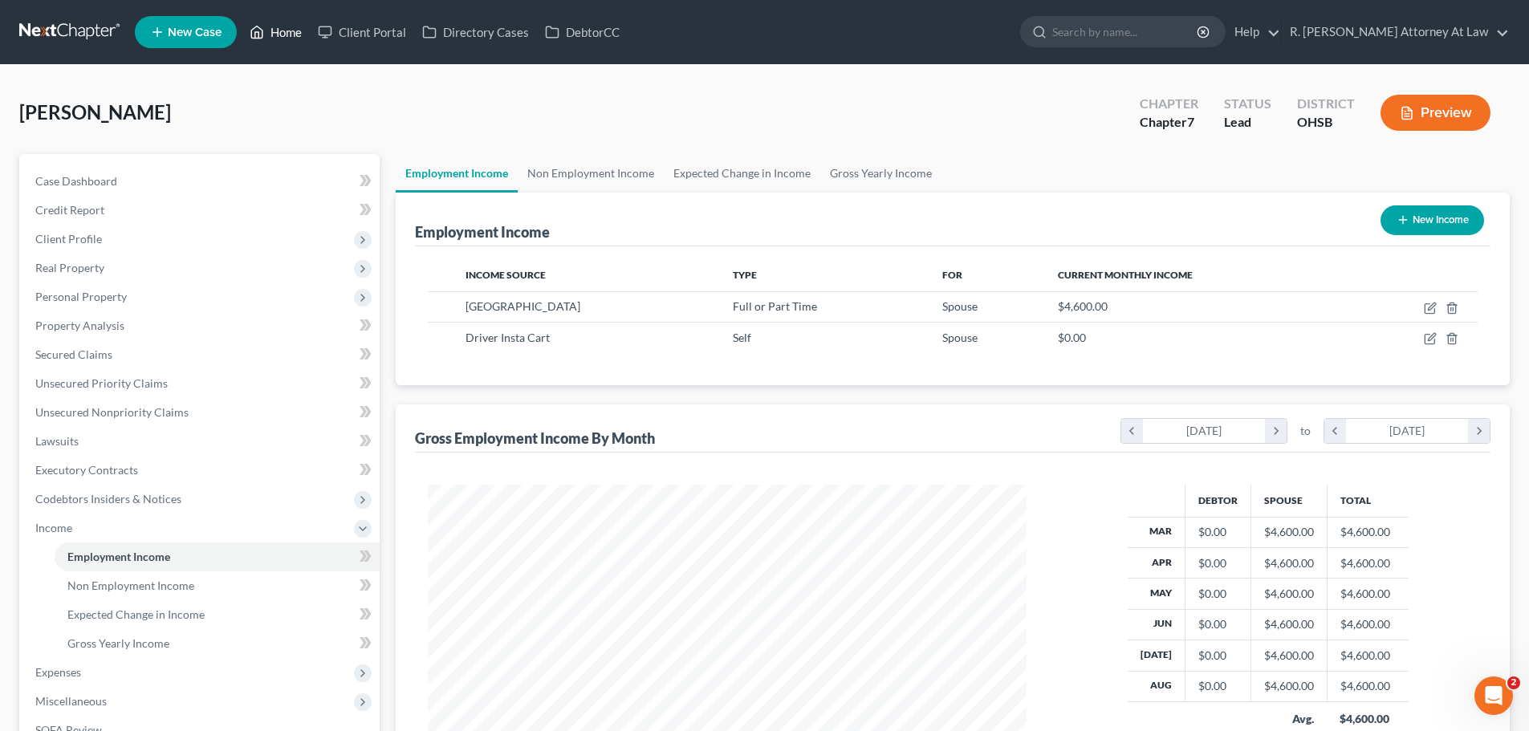
click at [282, 27] on link "Home" at bounding box center [276, 32] width 68 height 29
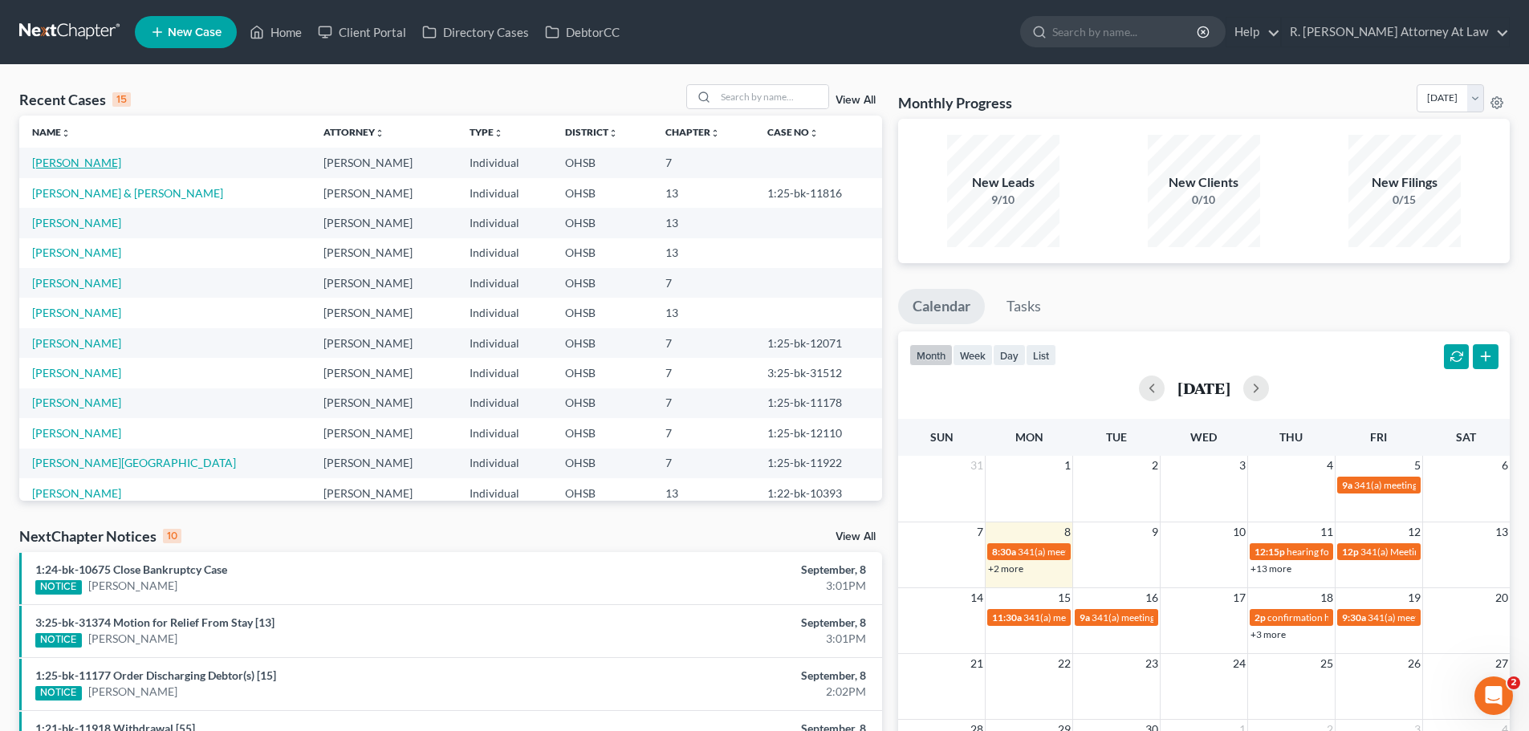
click at [83, 160] on link "[PERSON_NAME]" at bounding box center [76, 163] width 89 height 14
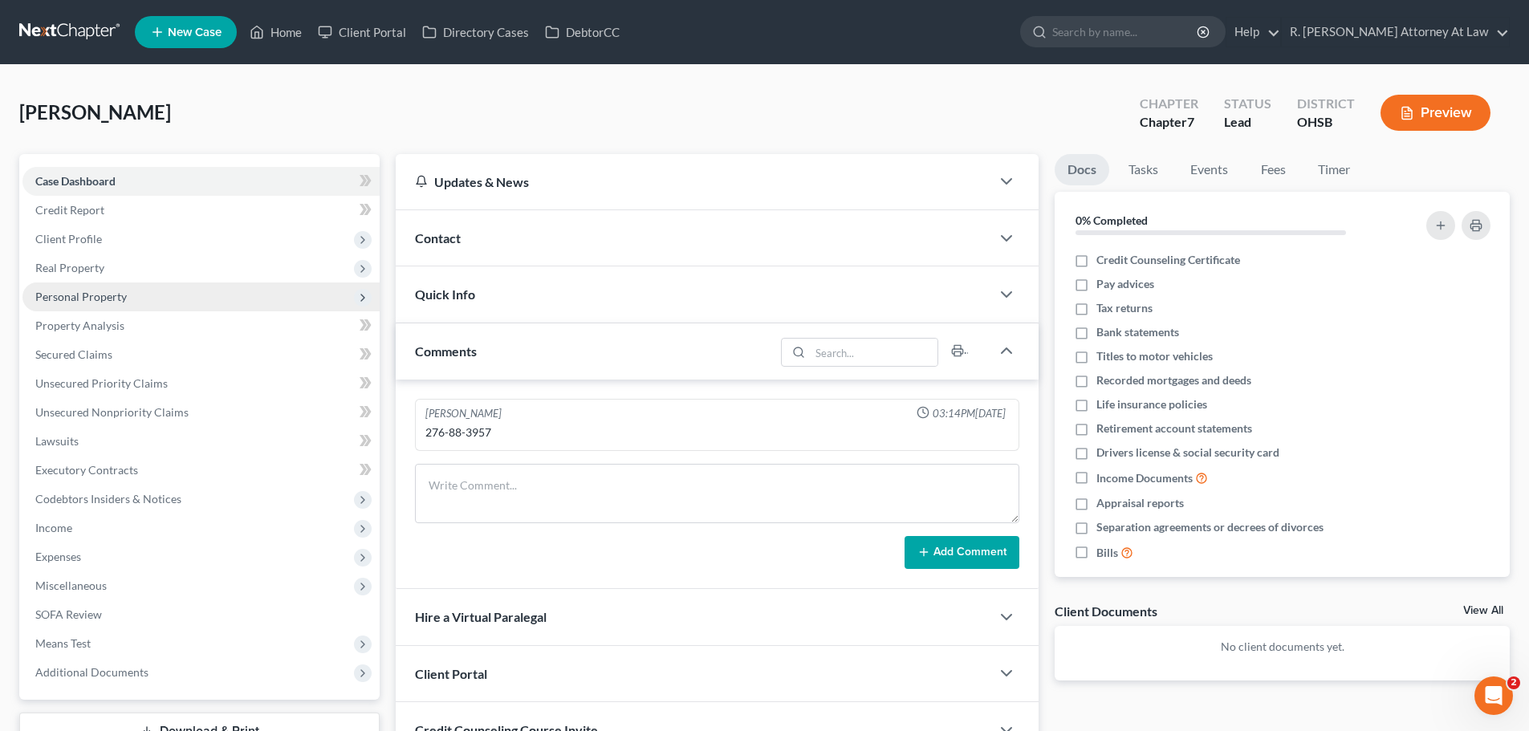
click at [104, 296] on span "Personal Property" at bounding box center [80, 297] width 91 height 14
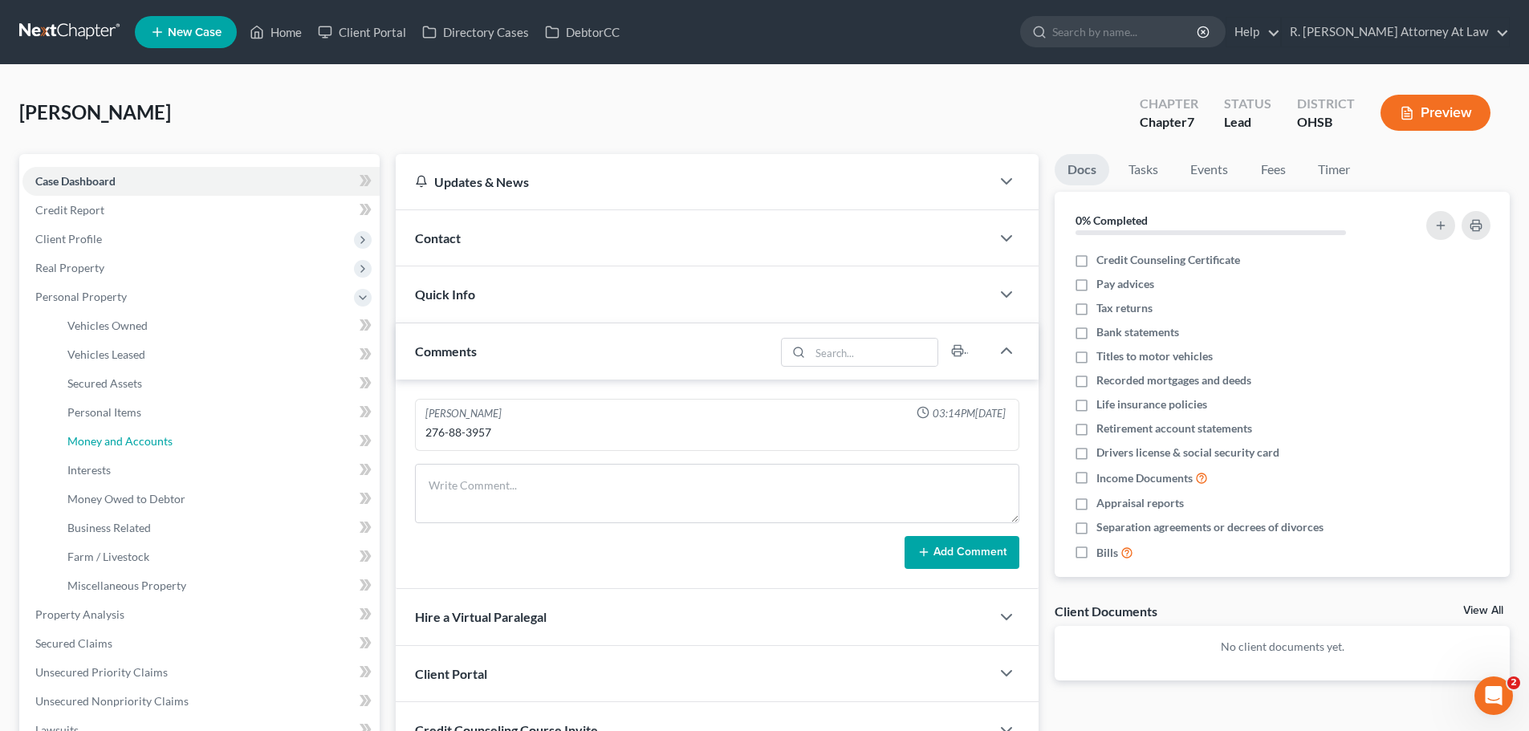
drag, startPoint x: 138, startPoint y: 437, endPoint x: 519, endPoint y: 334, distance: 394.8
click at [138, 437] on span "Money and Accounts" at bounding box center [119, 441] width 105 height 14
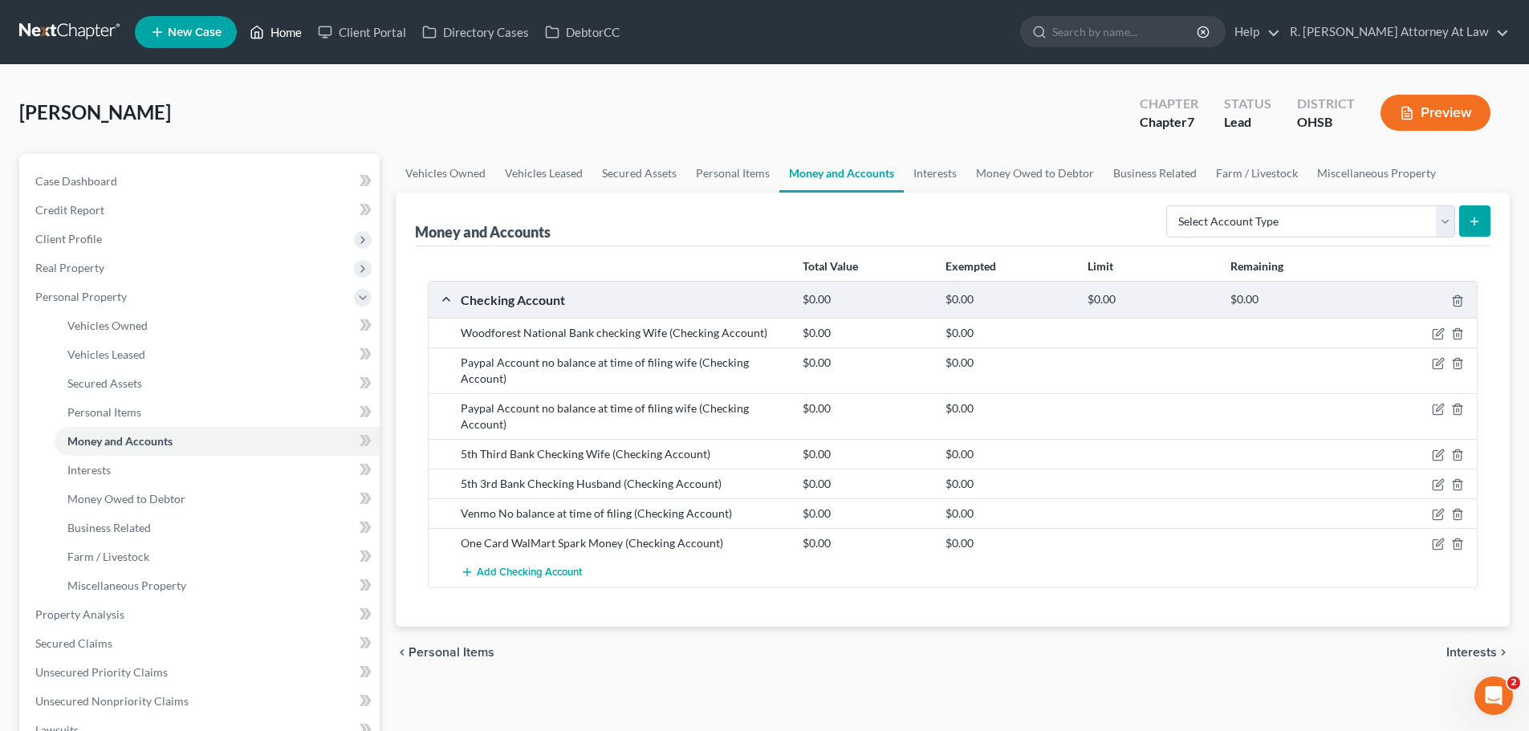
click at [269, 31] on link "Home" at bounding box center [276, 32] width 68 height 29
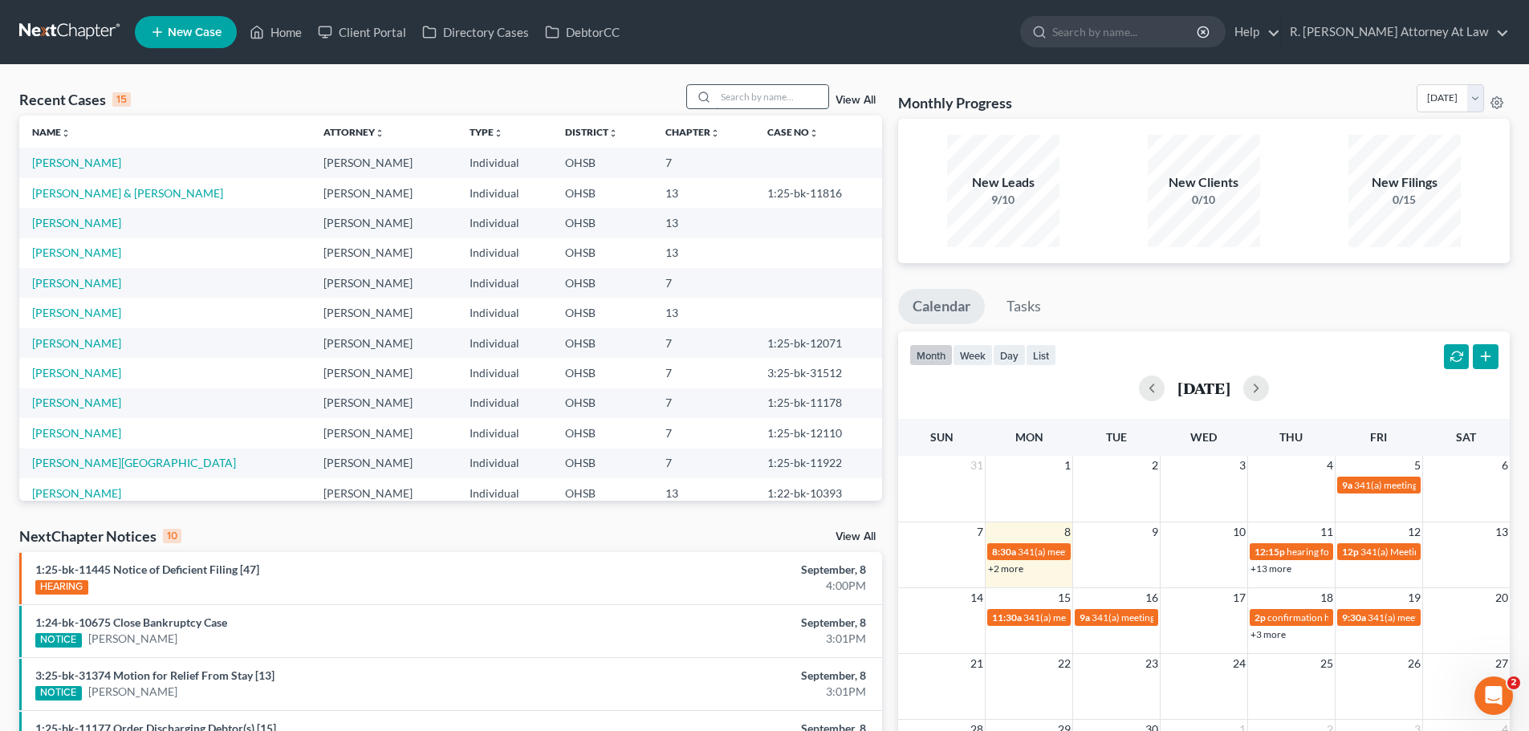
click at [721, 96] on input "search" at bounding box center [772, 96] width 112 height 23
click at [105, 197] on link "[PERSON_NAME] & [PERSON_NAME]" at bounding box center [127, 193] width 191 height 14
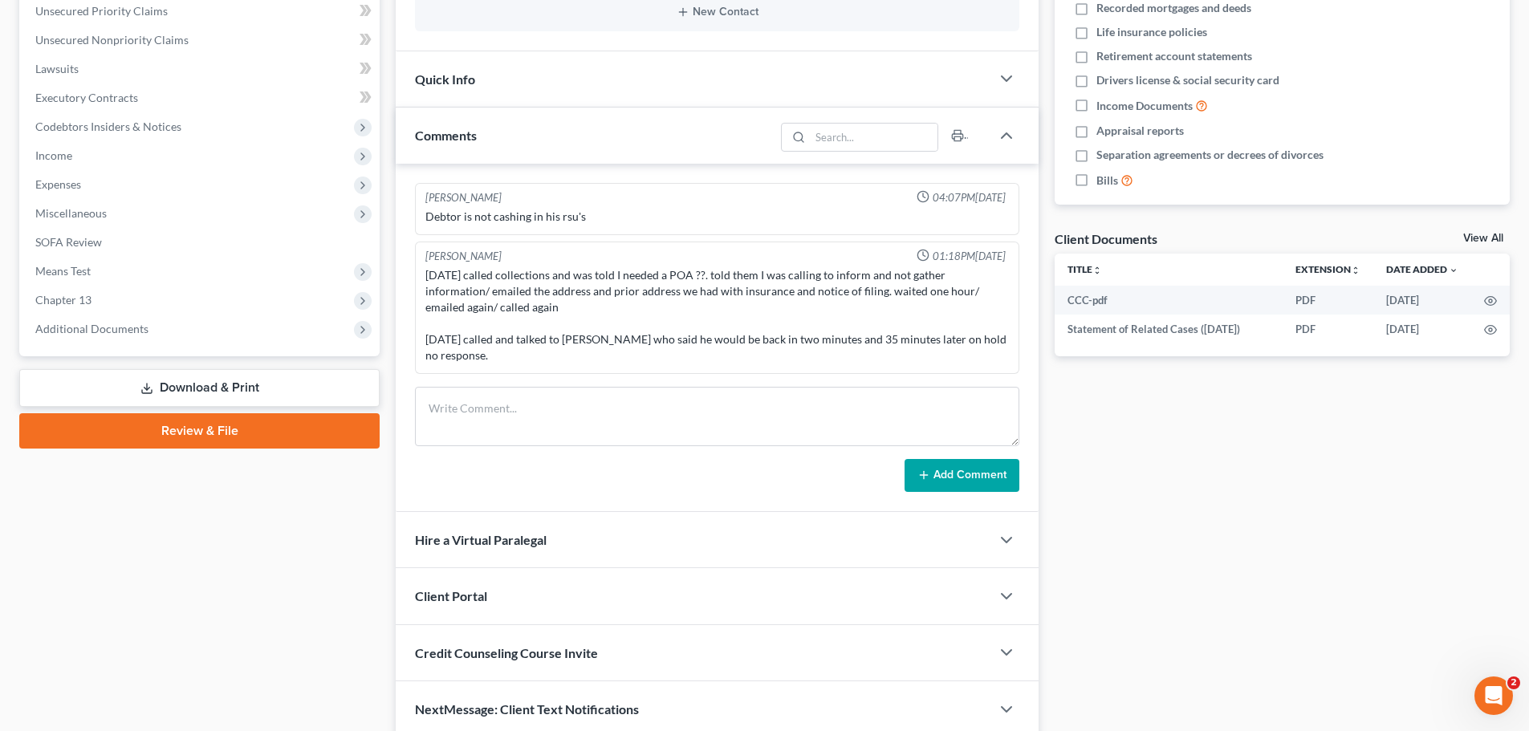
scroll to position [401, 0]
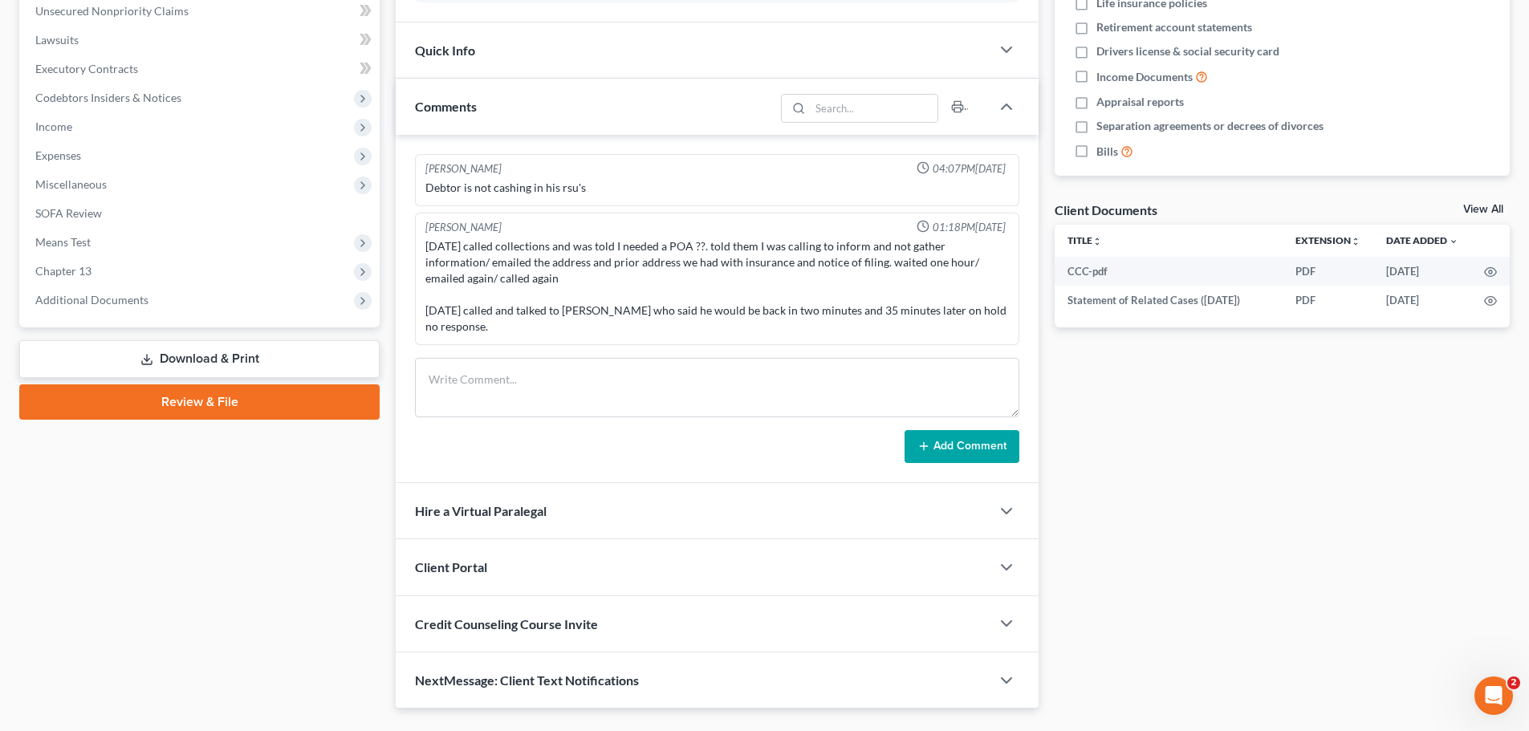
click at [232, 363] on link "Download & Print" at bounding box center [199, 359] width 360 height 38
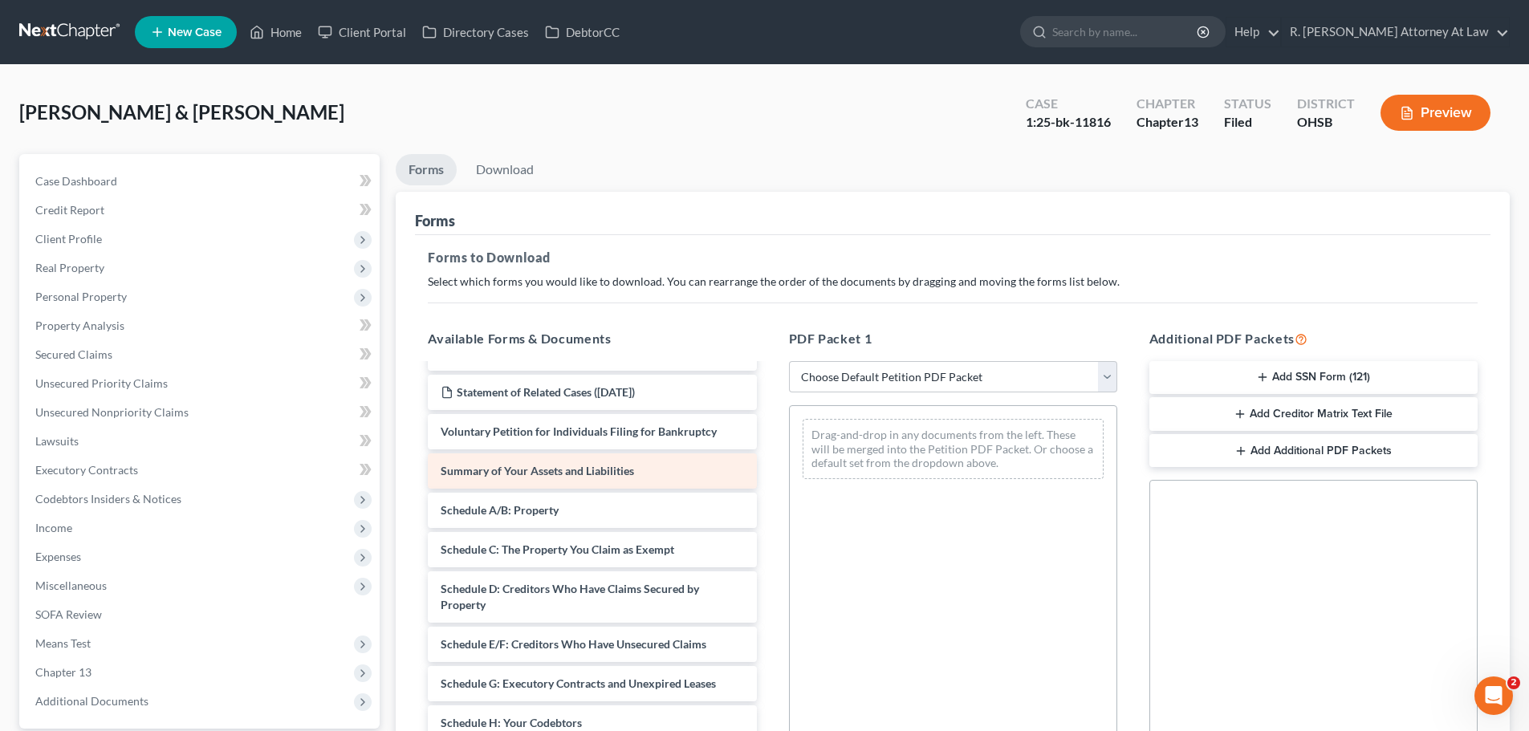
scroll to position [80, 0]
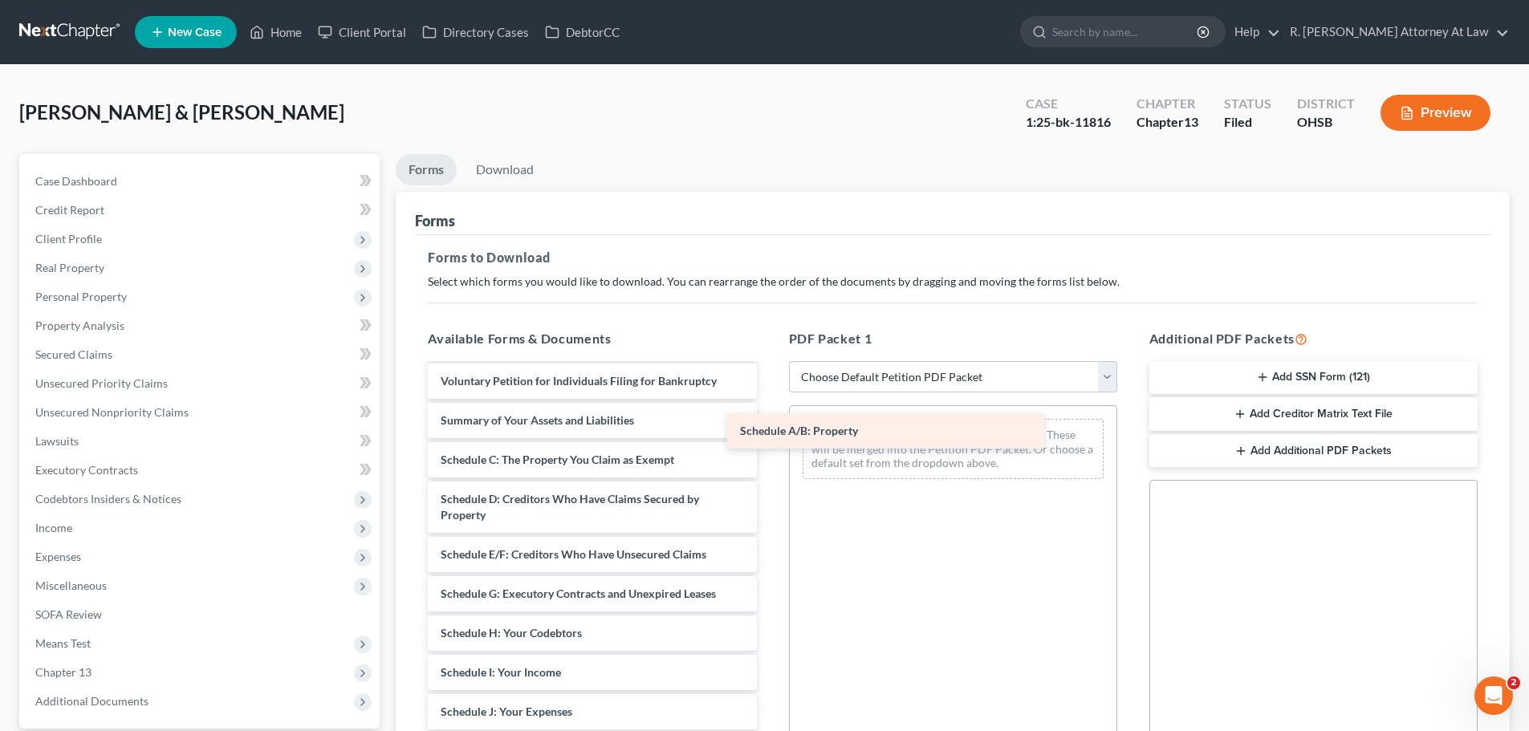
drag, startPoint x: 539, startPoint y: 461, endPoint x: 886, endPoint y: 434, distance: 347.7
click at [769, 434] on div "Schedule A/B: Property CCC-pdf Statement of Related Cases ([DATE]) Voluntary Pe…" at bounding box center [592, 680] width 354 height 791
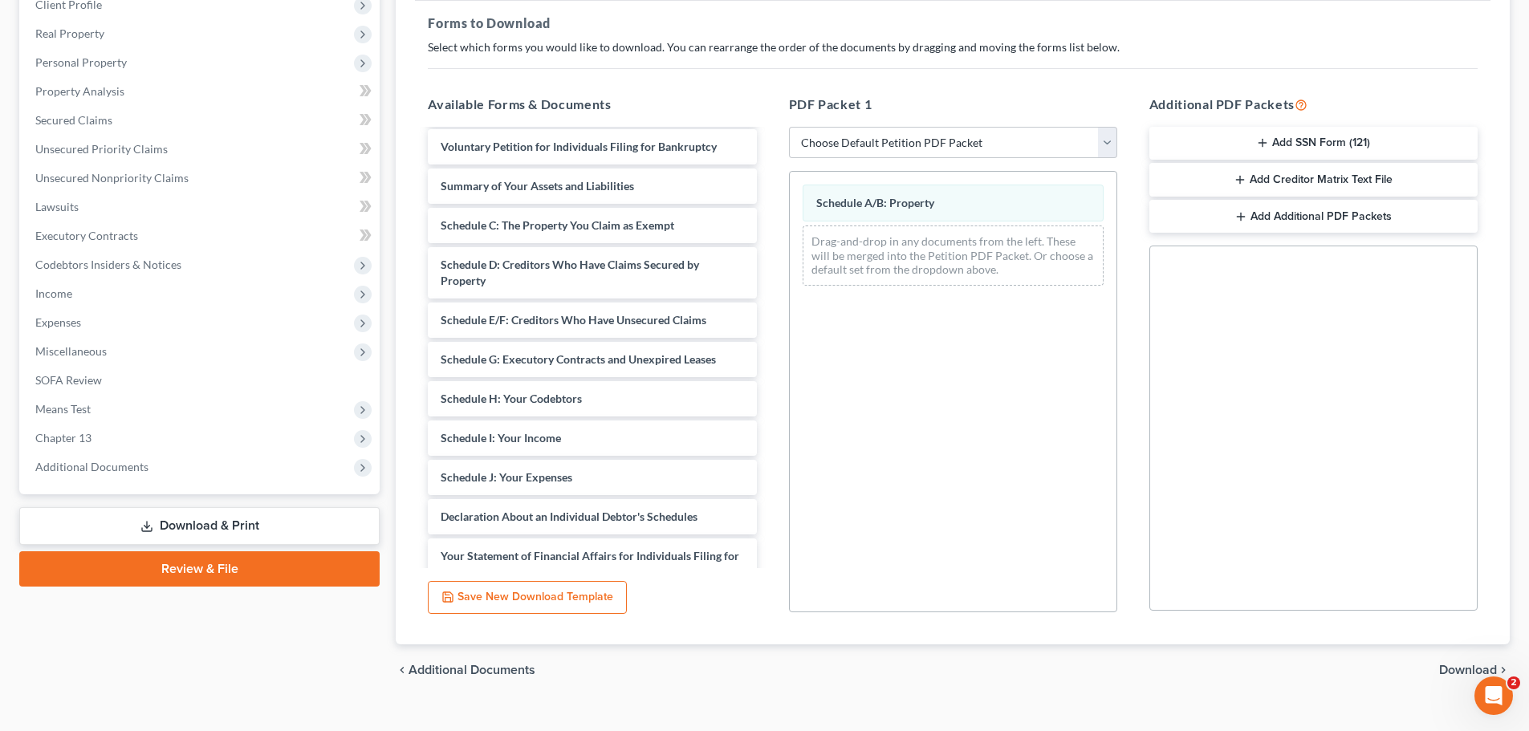
scroll to position [260, 0]
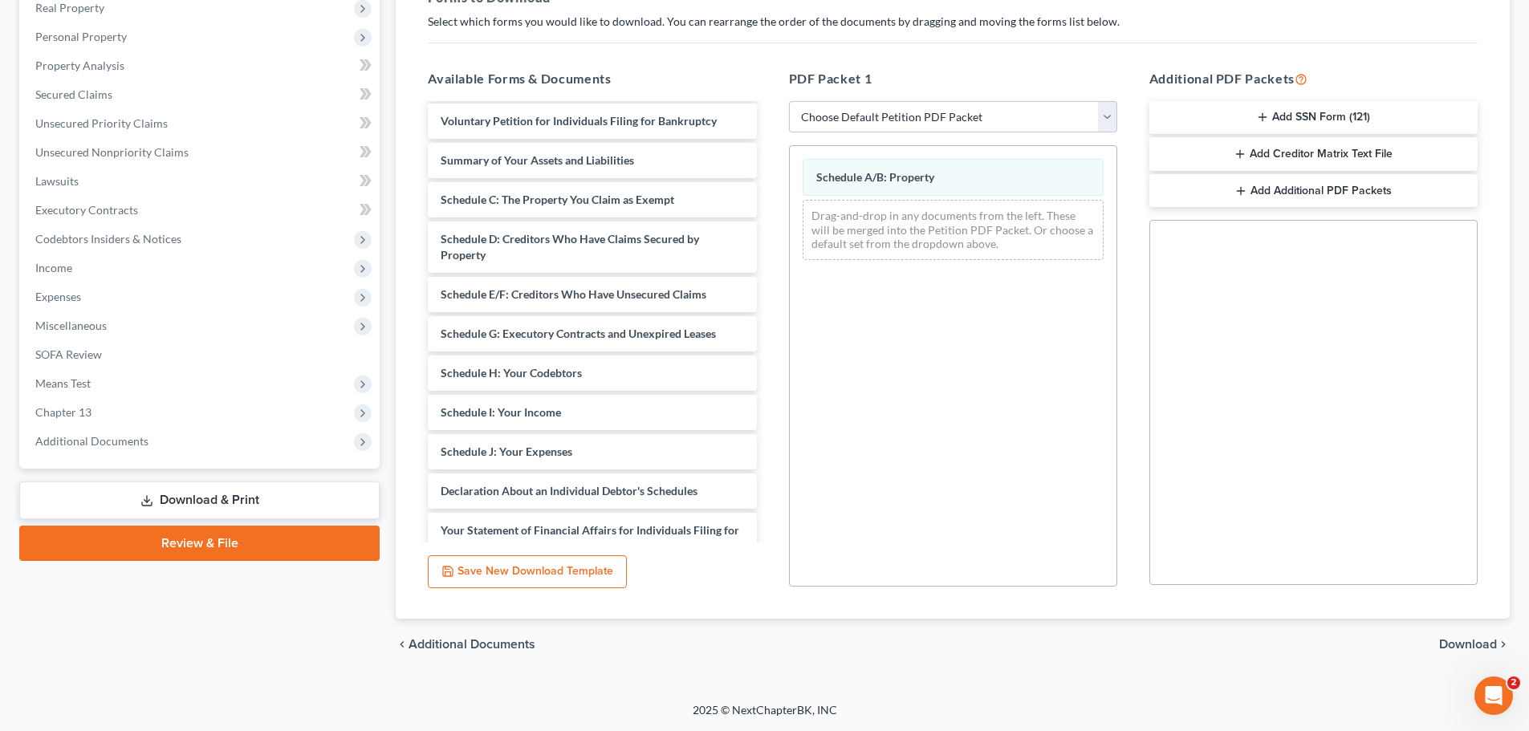
click at [1457, 644] on span "Download" at bounding box center [1468, 644] width 58 height 13
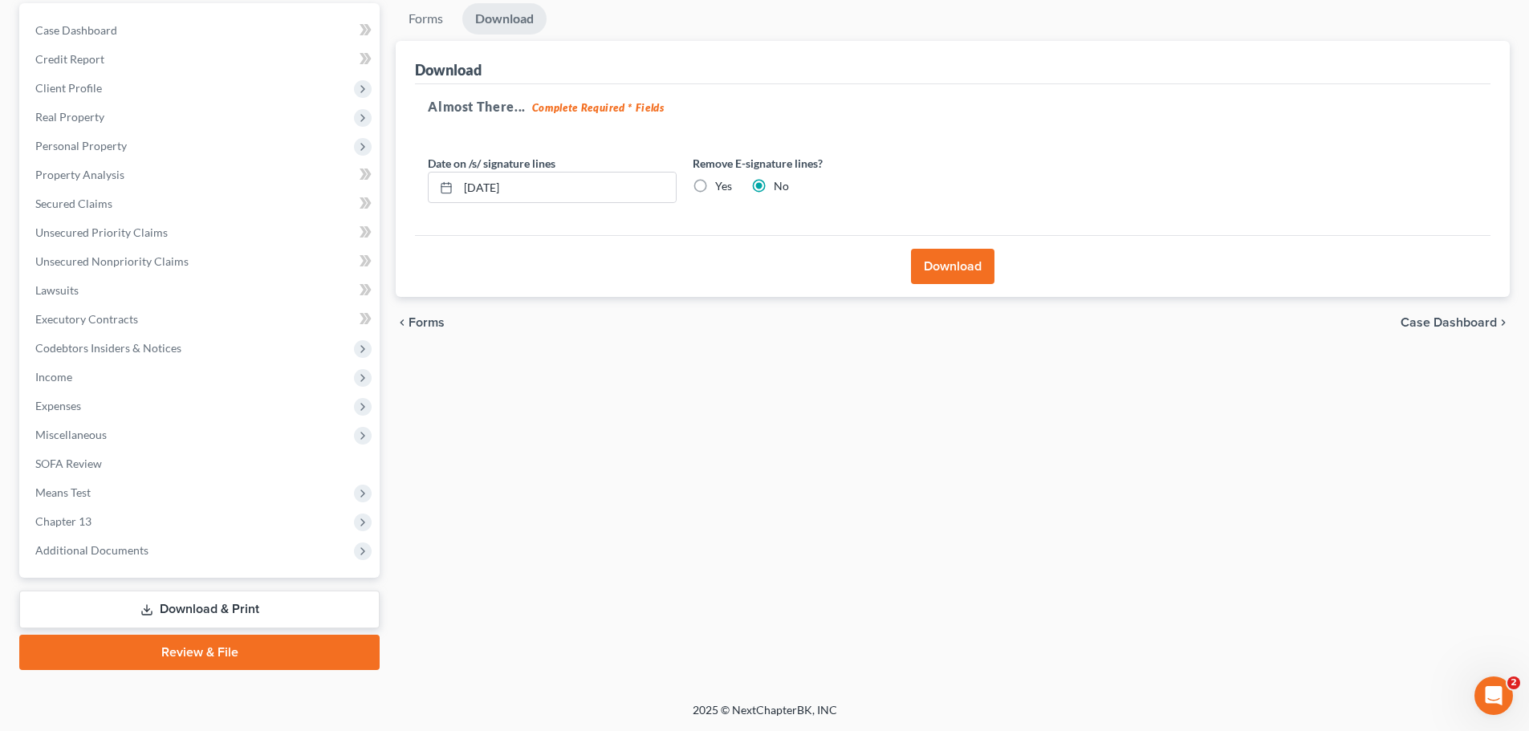
scroll to position [151, 0]
click at [949, 261] on button "Download" at bounding box center [952, 266] width 83 height 35
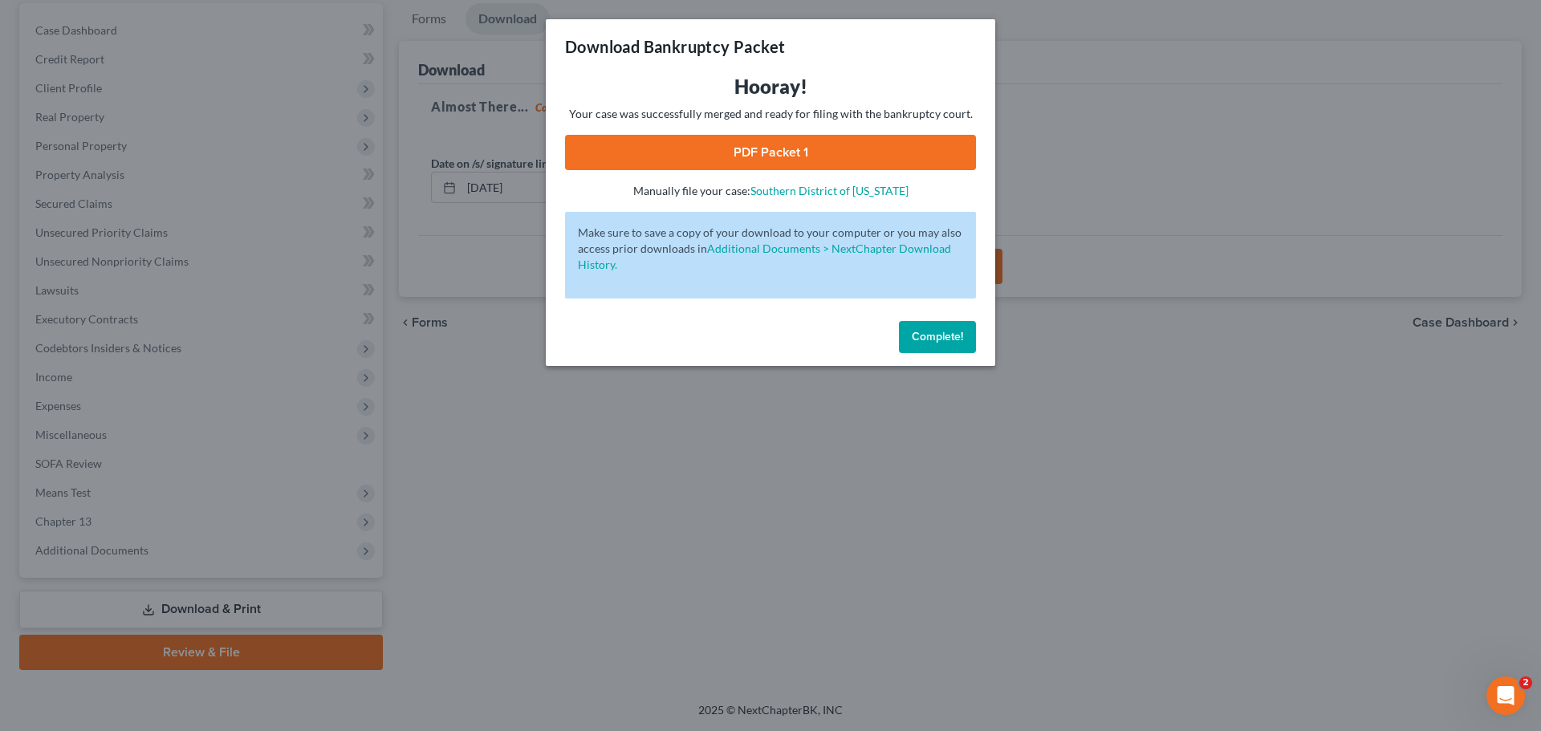
click at [822, 140] on link "PDF Packet 1" at bounding box center [770, 152] width 411 height 35
click at [947, 331] on span "Complete!" at bounding box center [937, 337] width 51 height 14
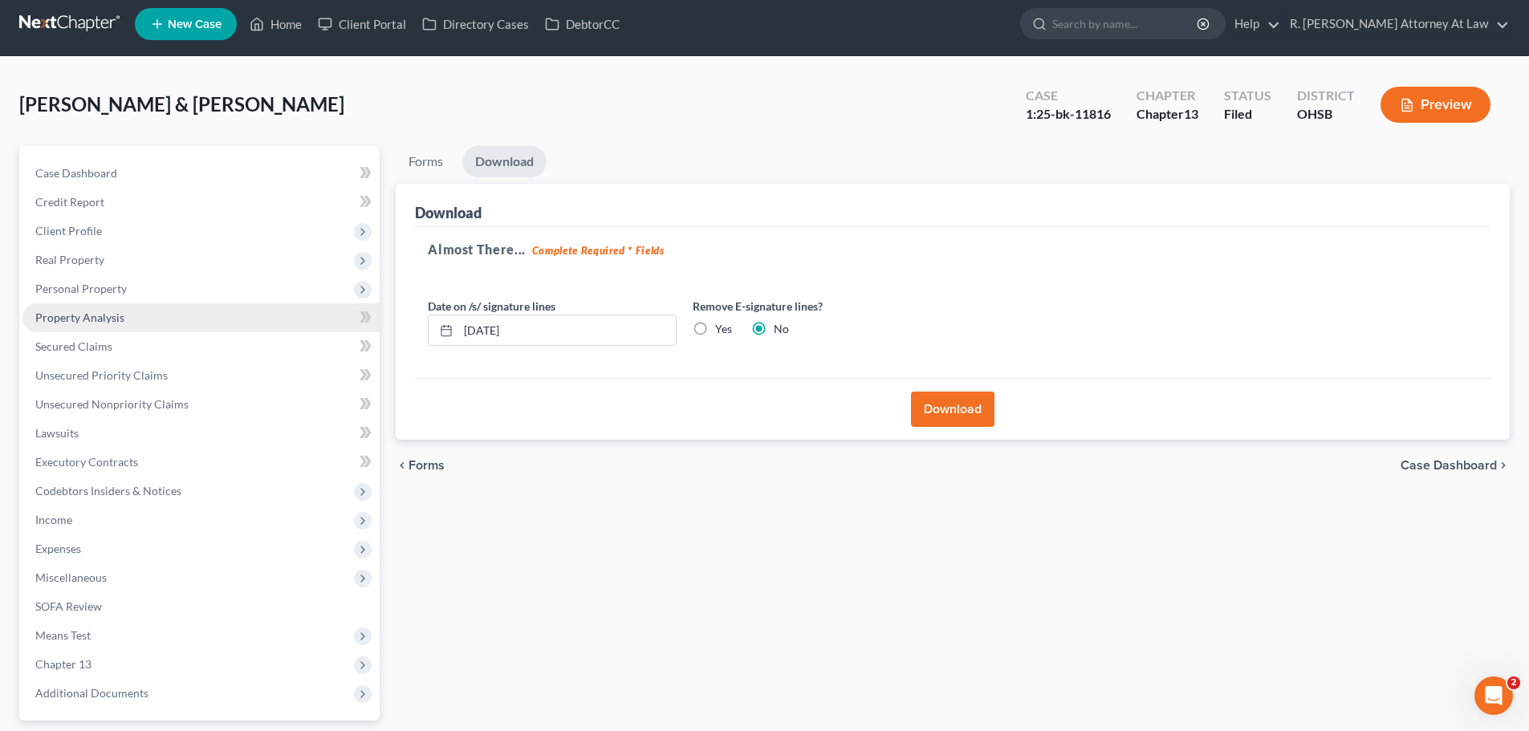
scroll to position [0, 0]
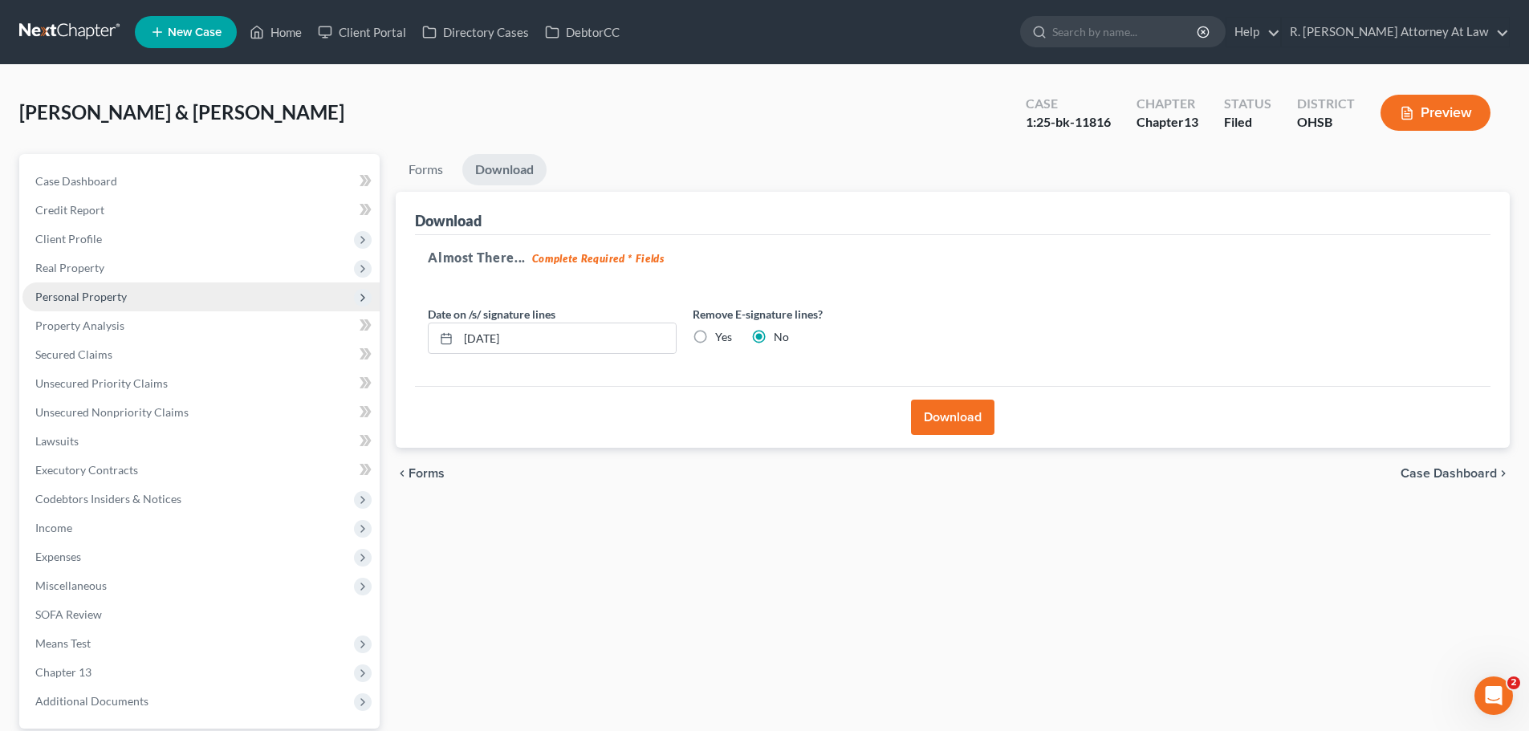
click at [84, 296] on span "Personal Property" at bounding box center [80, 297] width 91 height 14
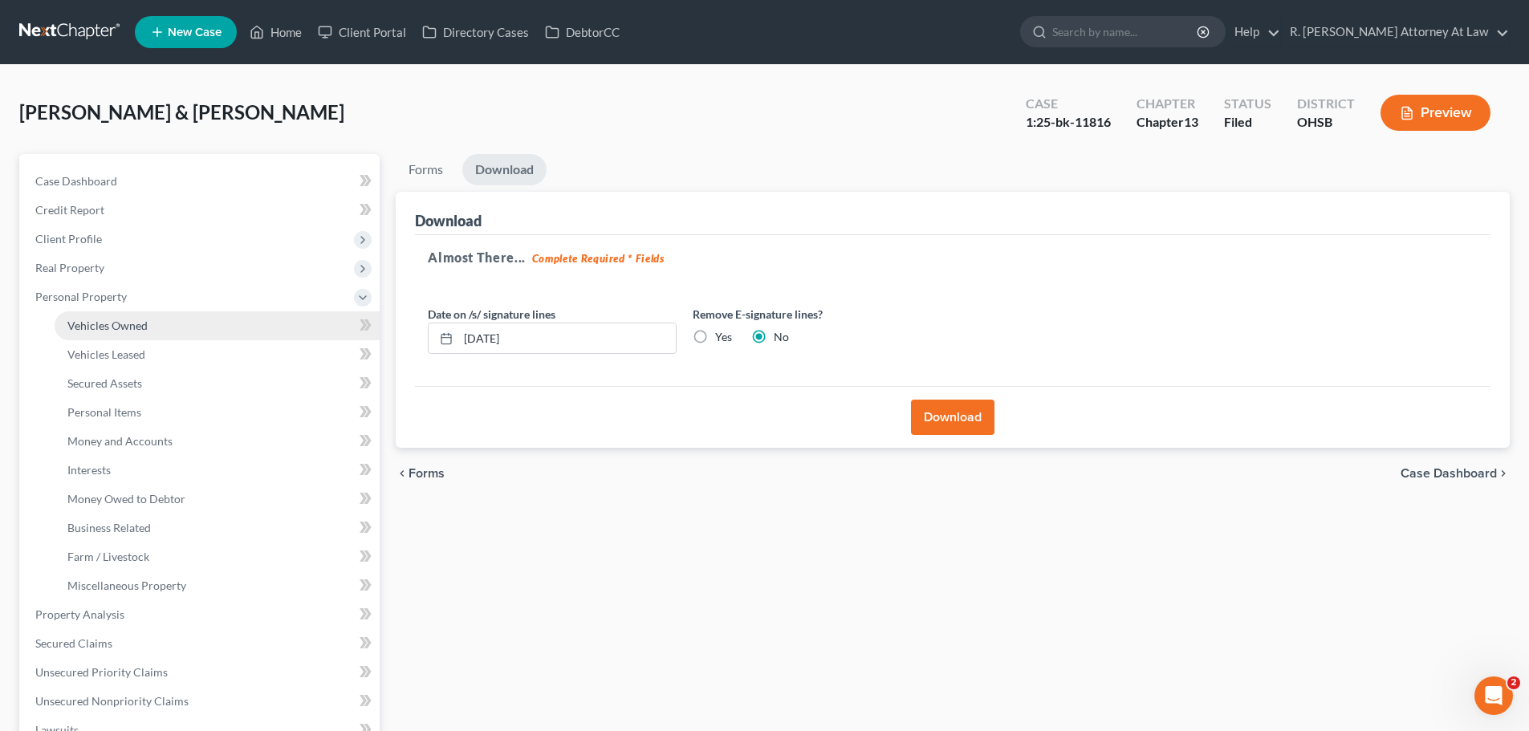
click at [114, 322] on span "Vehicles Owned" at bounding box center [107, 326] width 80 height 14
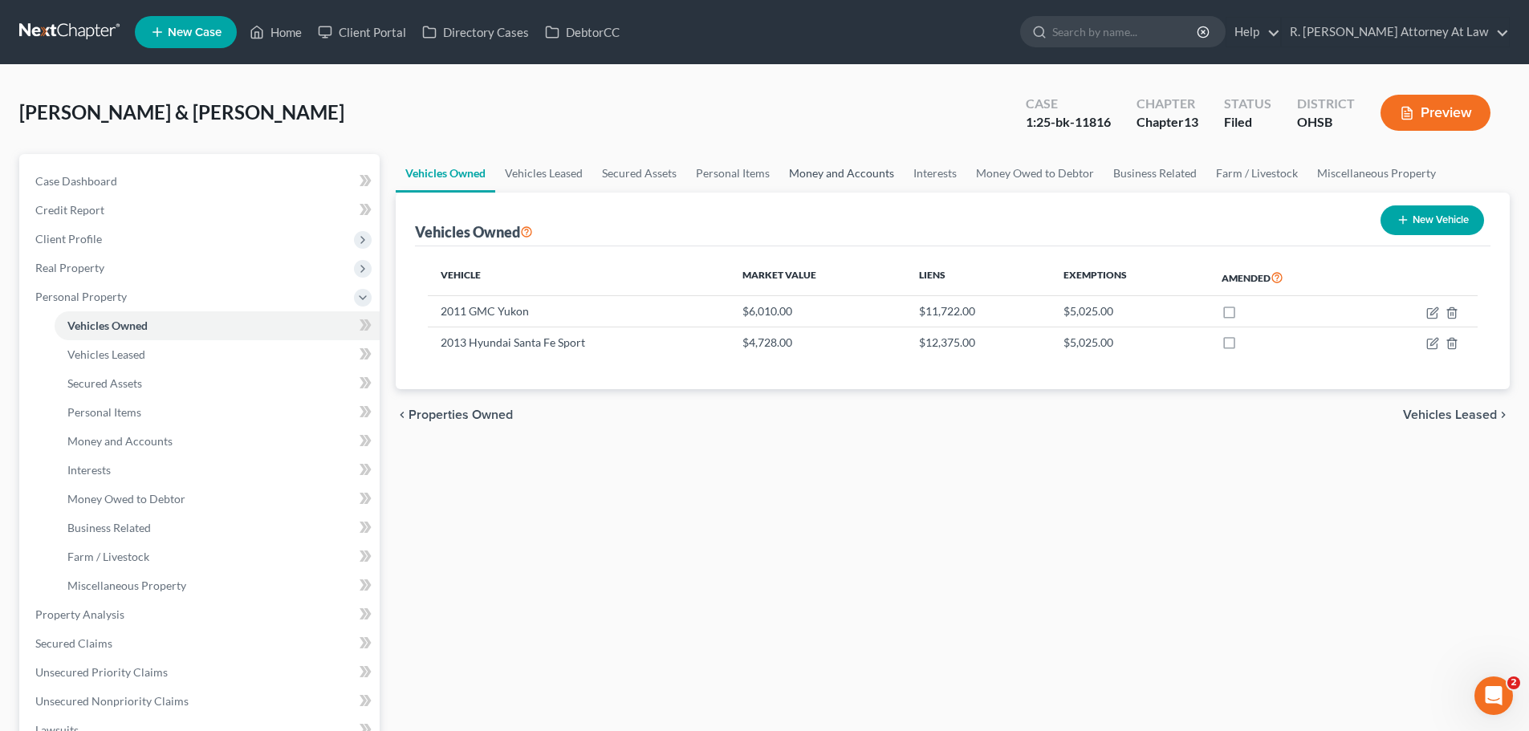
click at [828, 171] on link "Money and Accounts" at bounding box center [841, 173] width 124 height 39
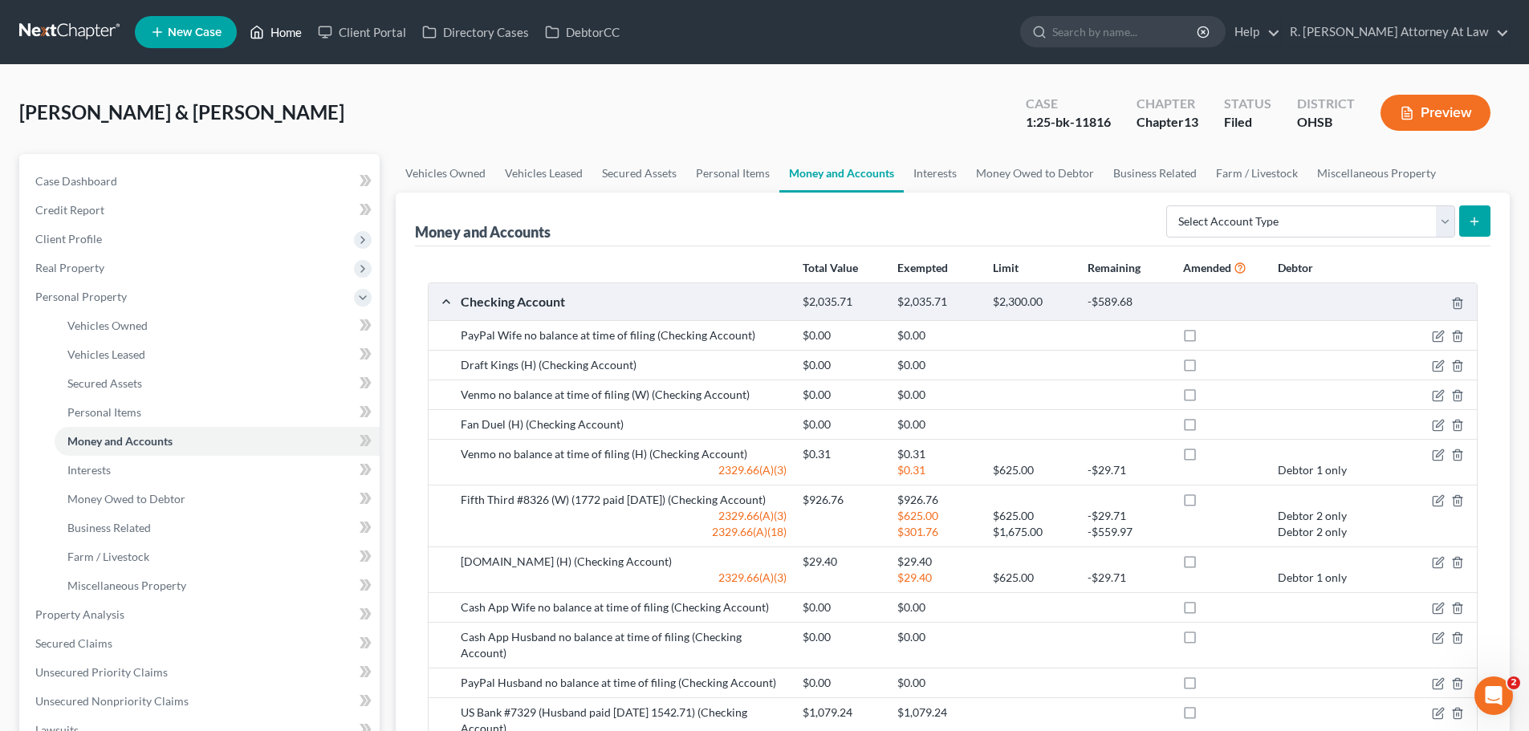
click at [288, 36] on link "Home" at bounding box center [276, 32] width 68 height 29
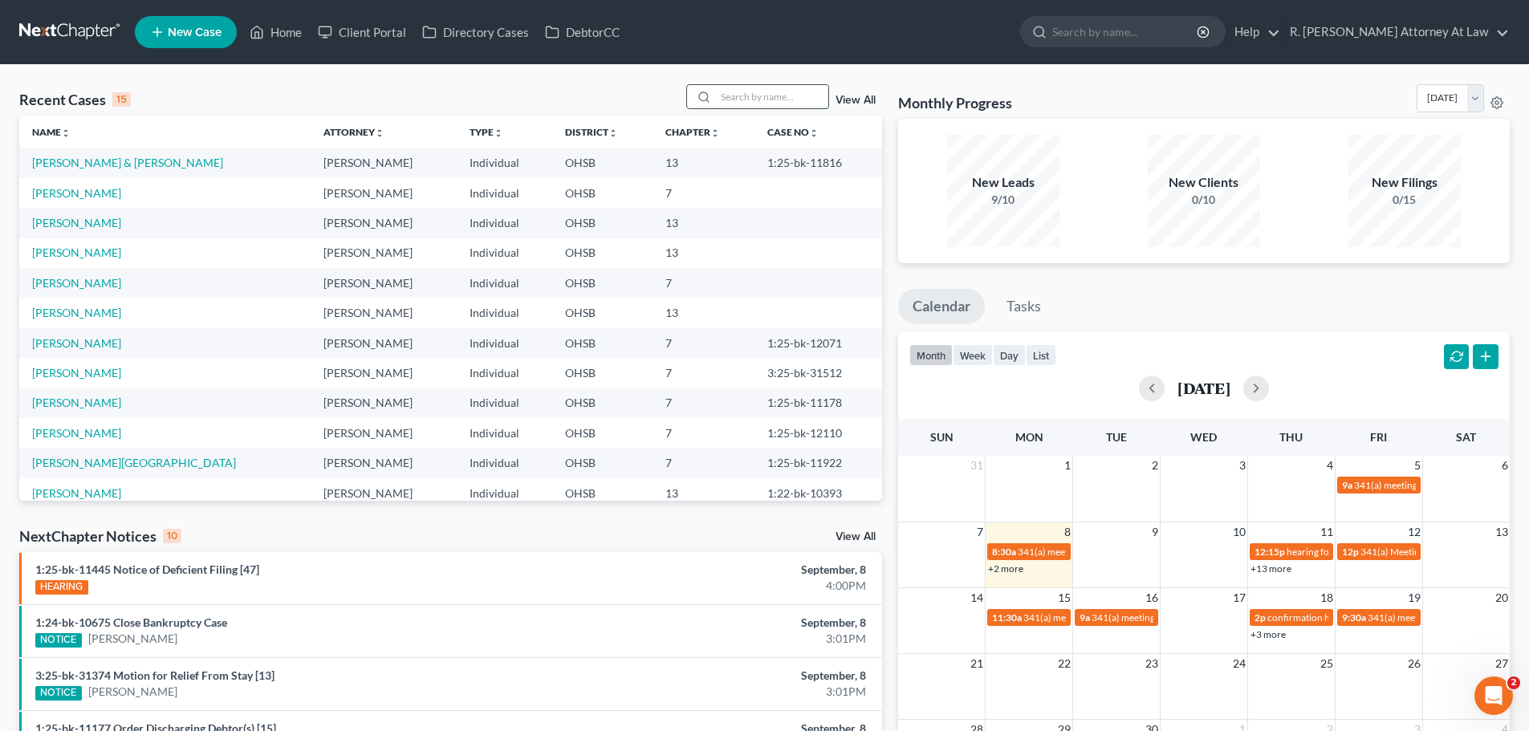
click at [774, 98] on input "search" at bounding box center [772, 96] width 112 height 23
type input "roscoe"
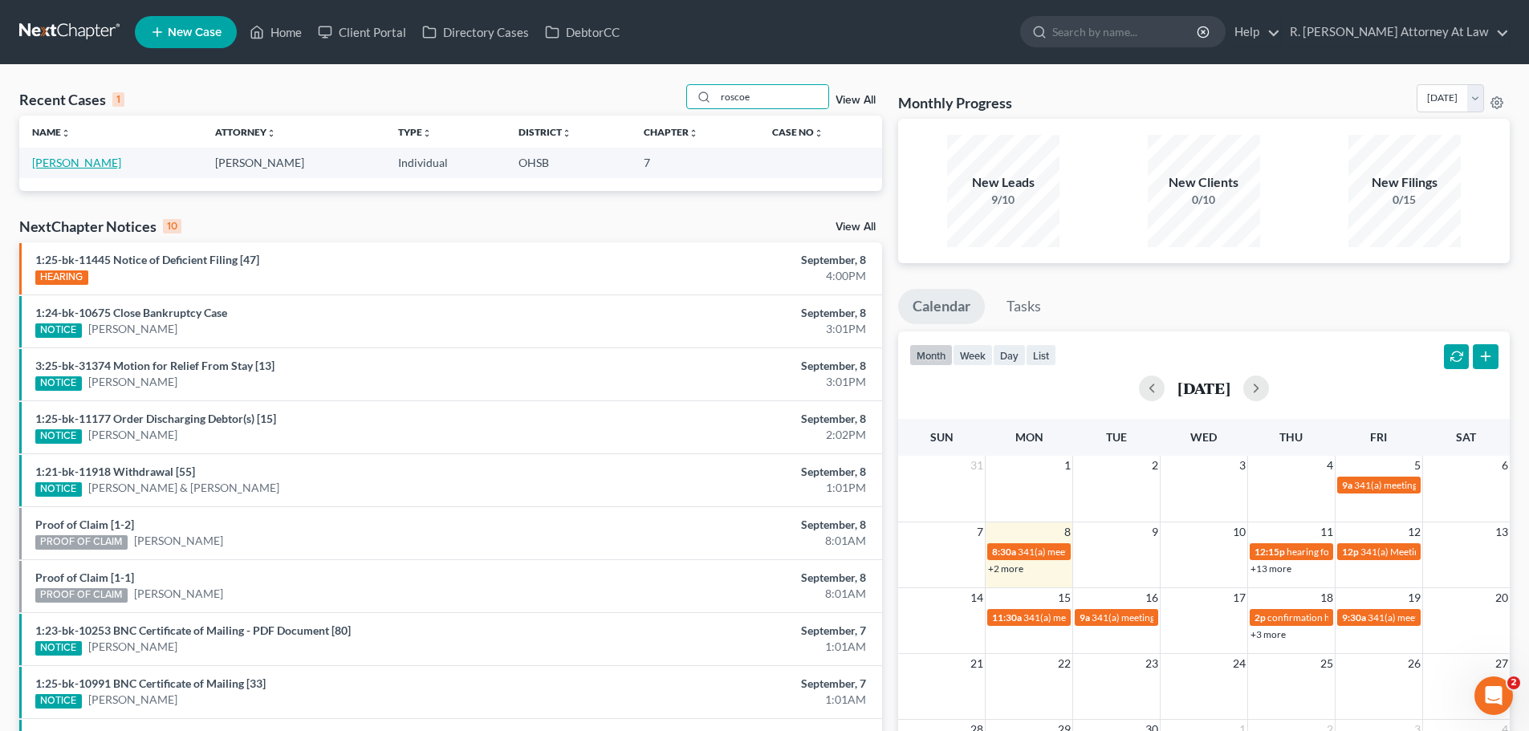
click at [100, 156] on link "[PERSON_NAME]" at bounding box center [76, 163] width 89 height 14
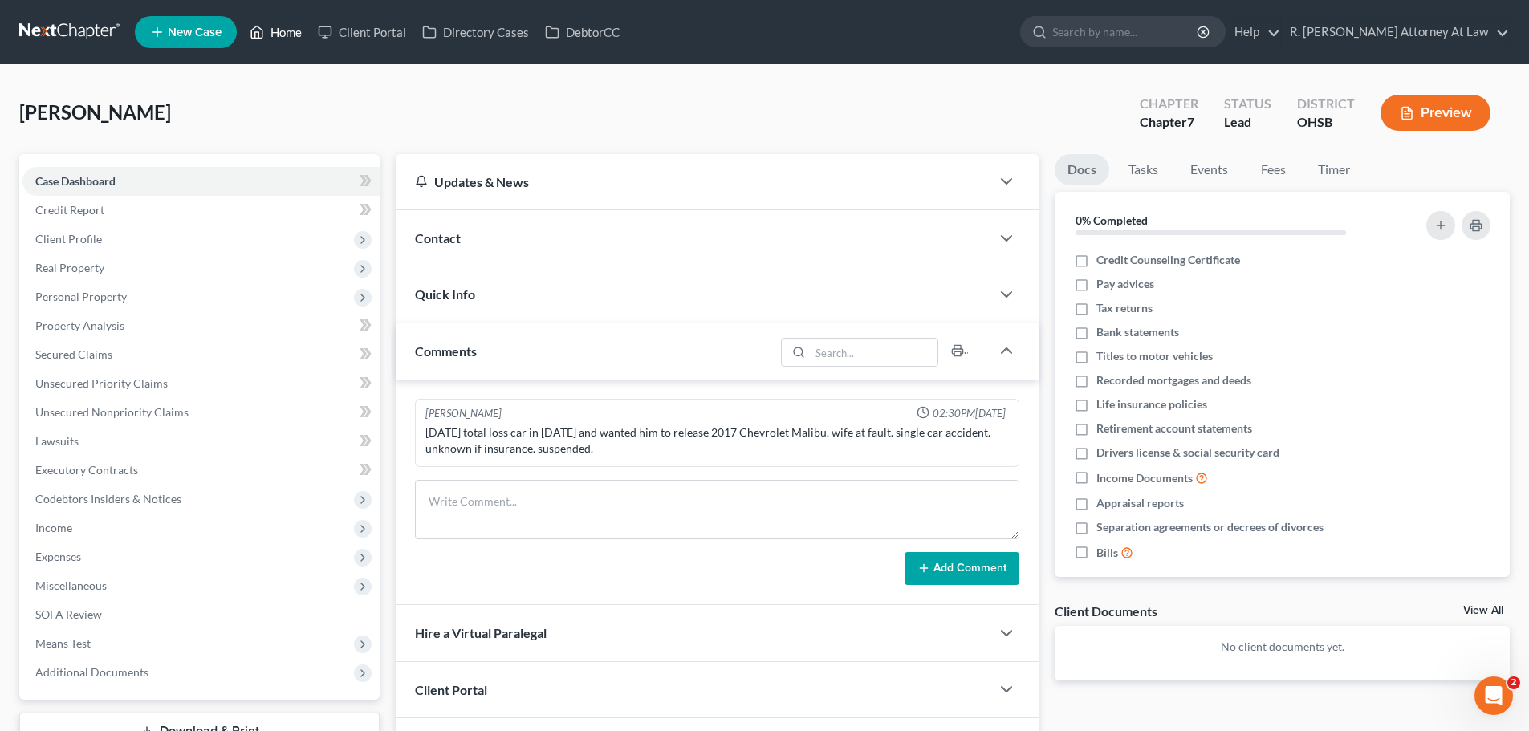
click at [286, 28] on link "Home" at bounding box center [276, 32] width 68 height 29
